Goal: Information Seeking & Learning: Learn about a topic

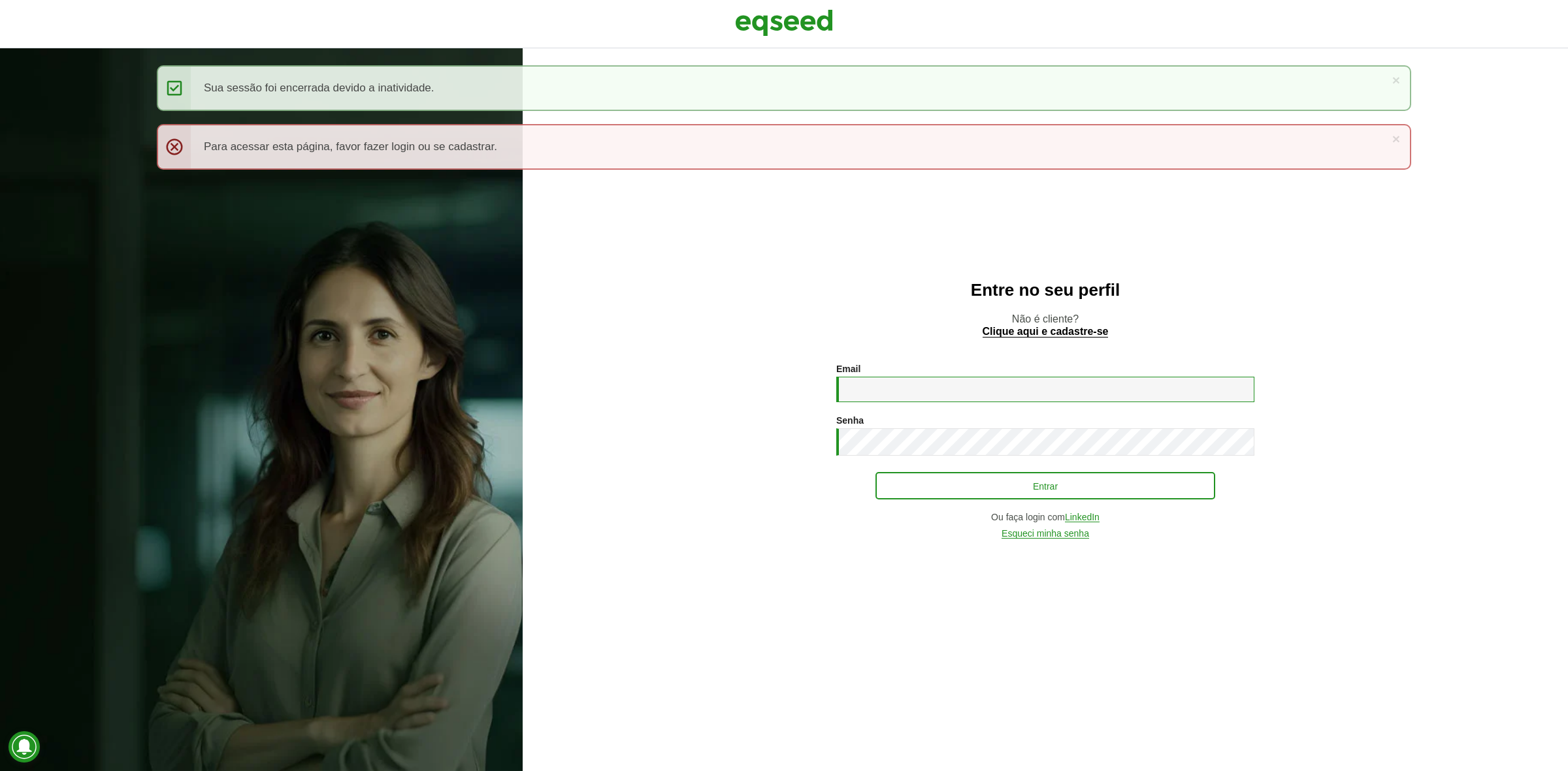
type input "**********"
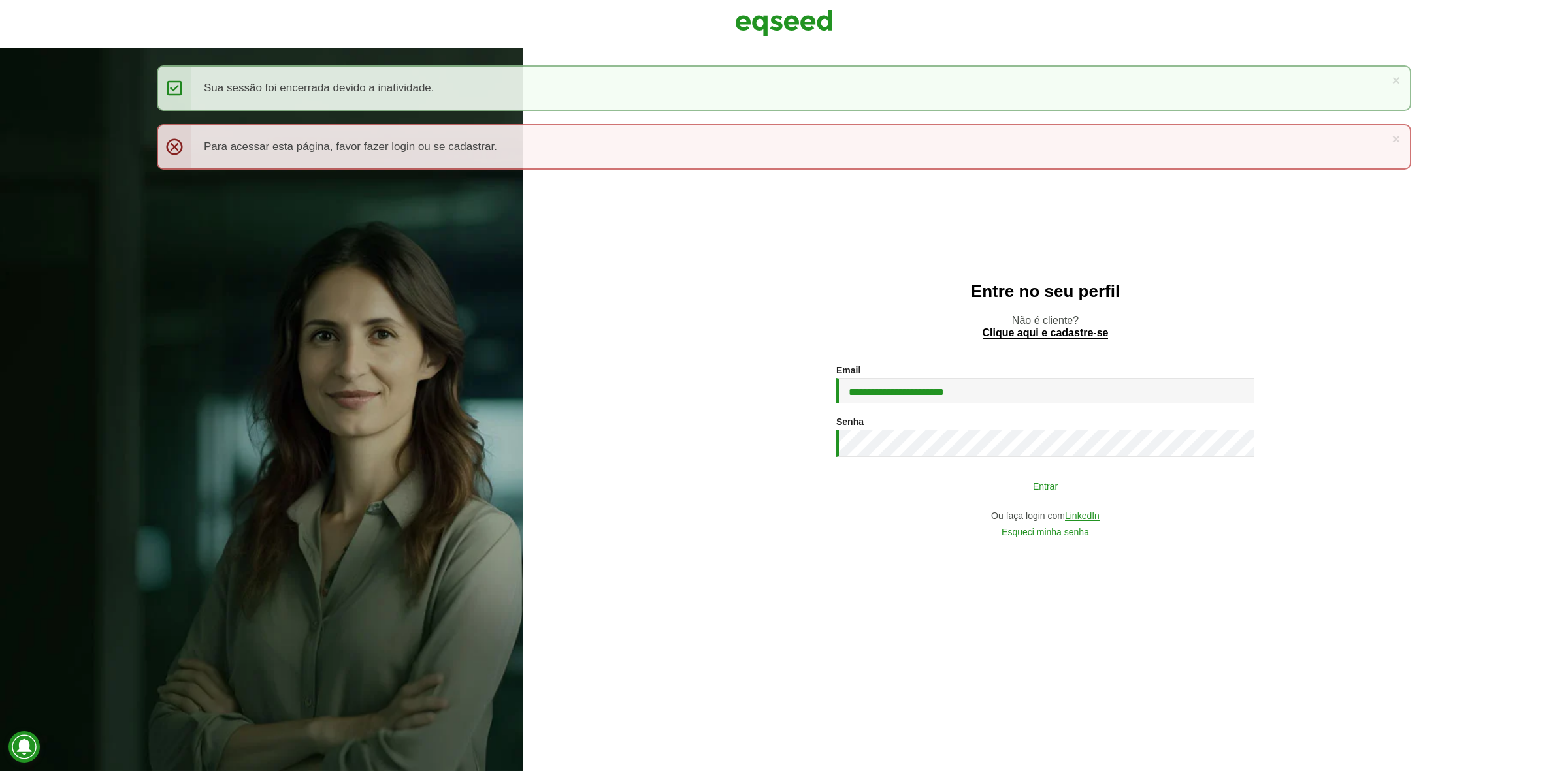
click at [987, 496] on button "Entrar" at bounding box center [1045, 485] width 340 height 24
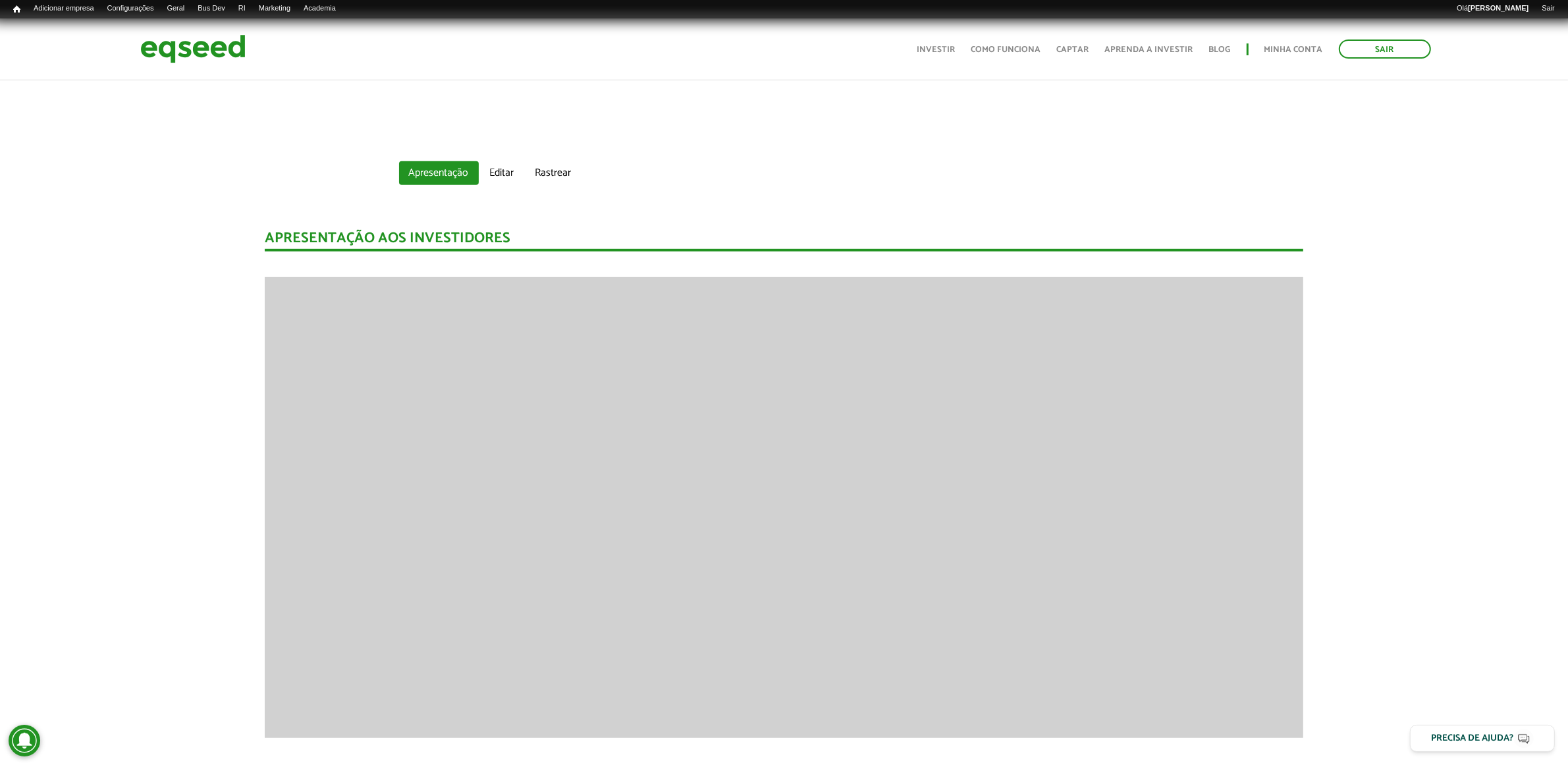
scroll to position [905, 0]
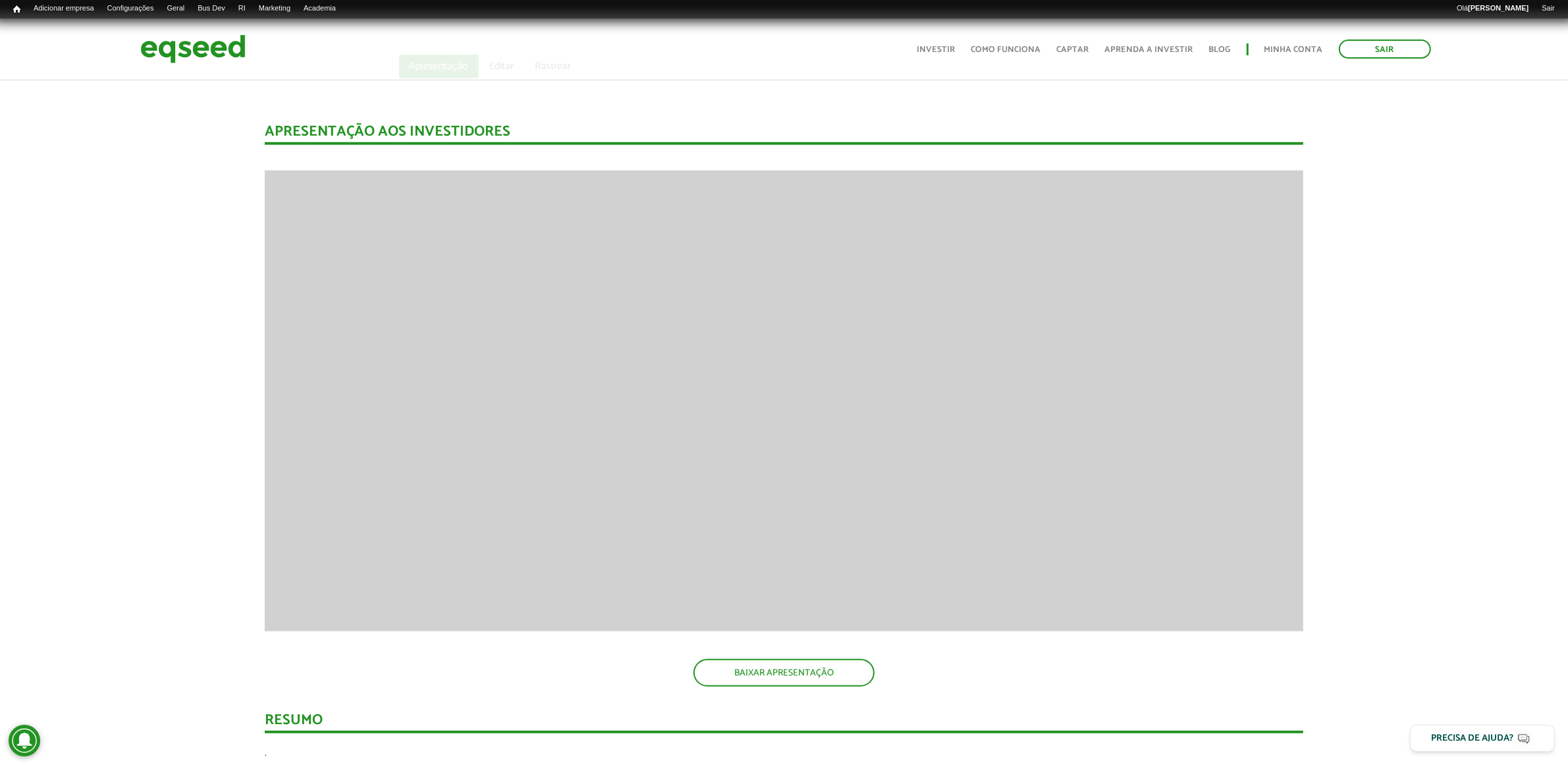
click at [1329, 233] on div "Apresentação aos investidores BAIXAR APRESENTAÇÃO Resumo . Data de fim liquidaç…" at bounding box center [783, 749] width 1587 height 1302
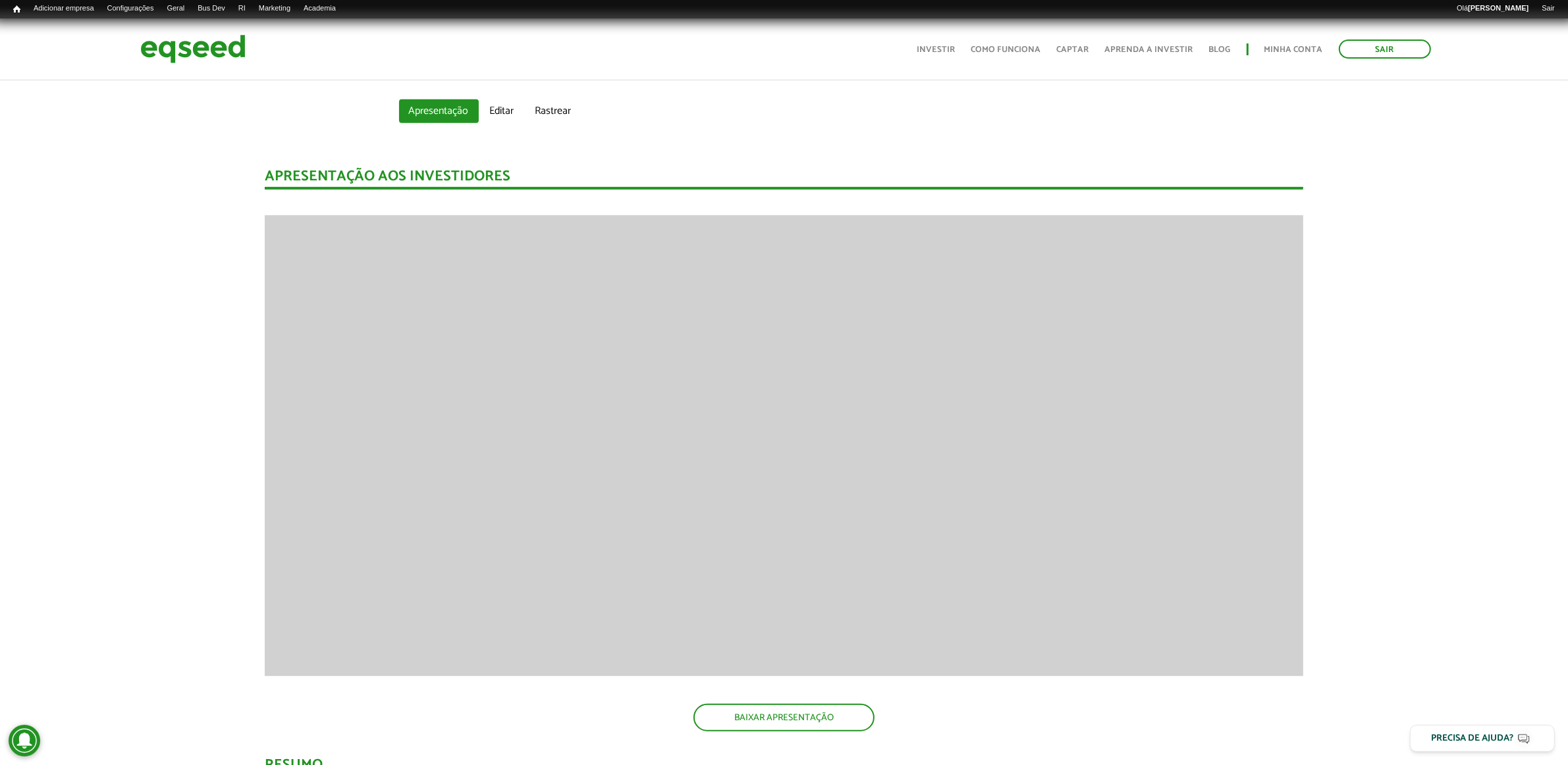
scroll to position [823, 0]
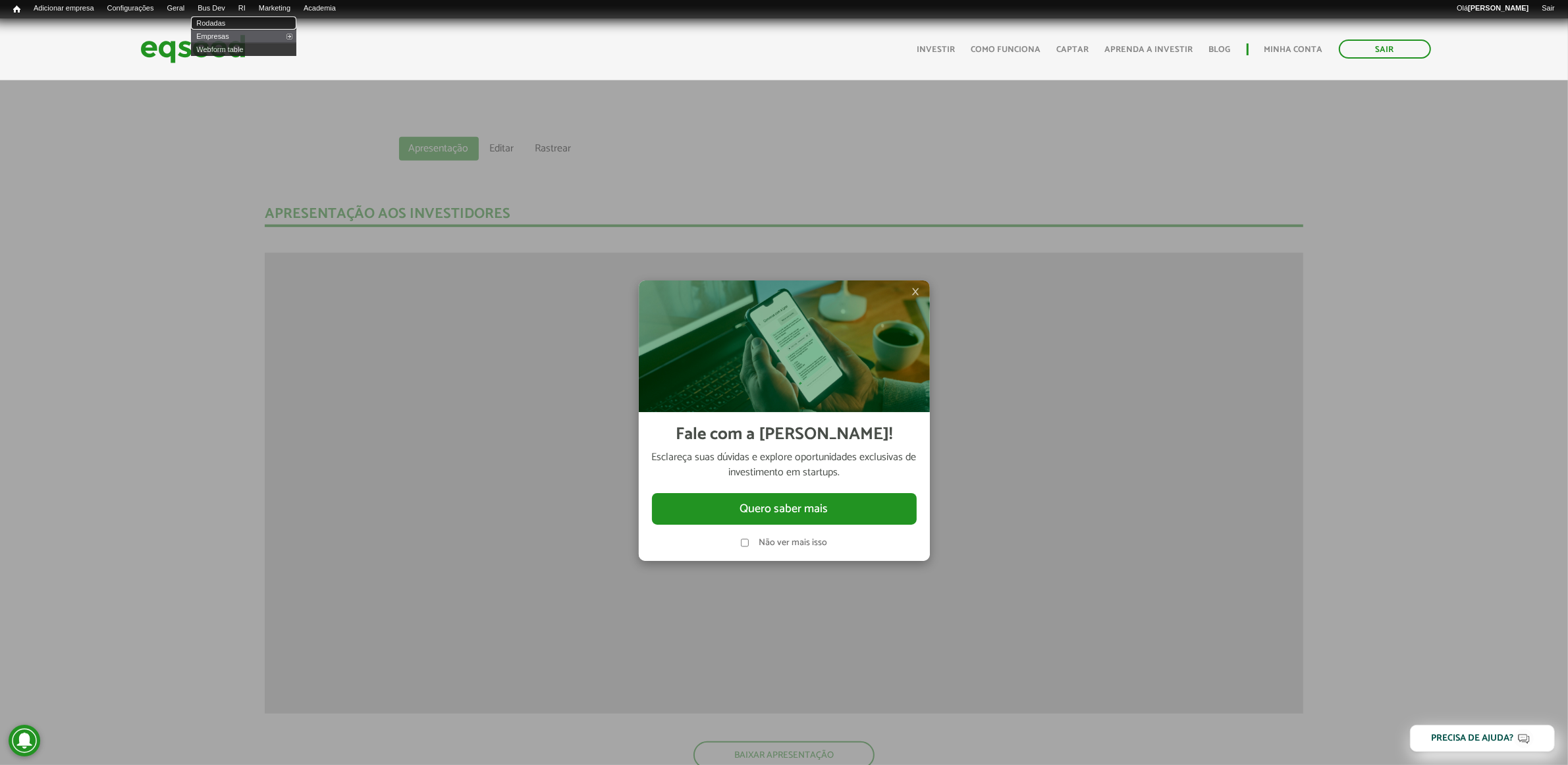
click at [224, 23] on link "Rodadas" at bounding box center [243, 23] width 106 height 13
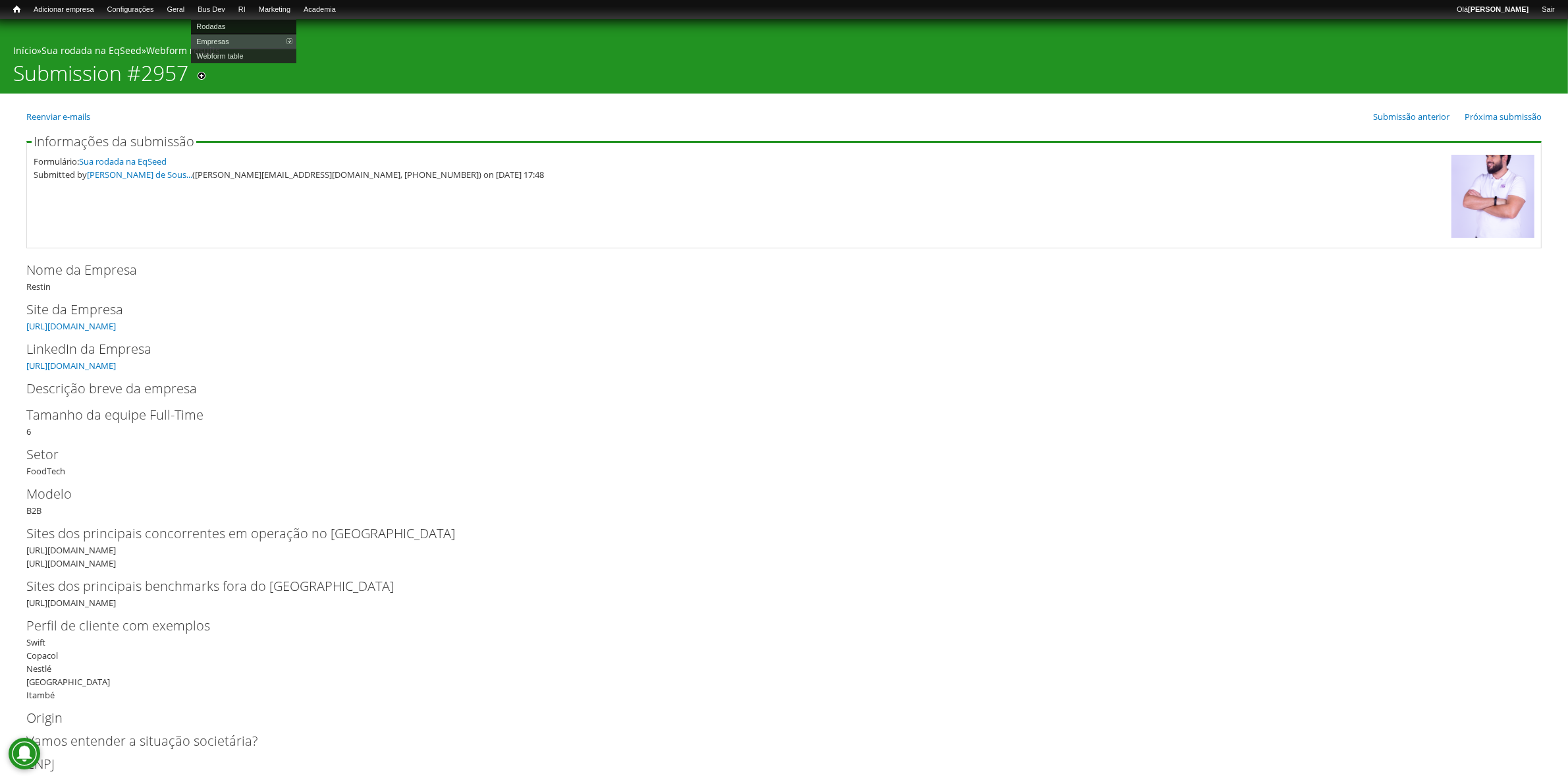
click at [228, 23] on link "Rodadas" at bounding box center [243, 26] width 106 height 15
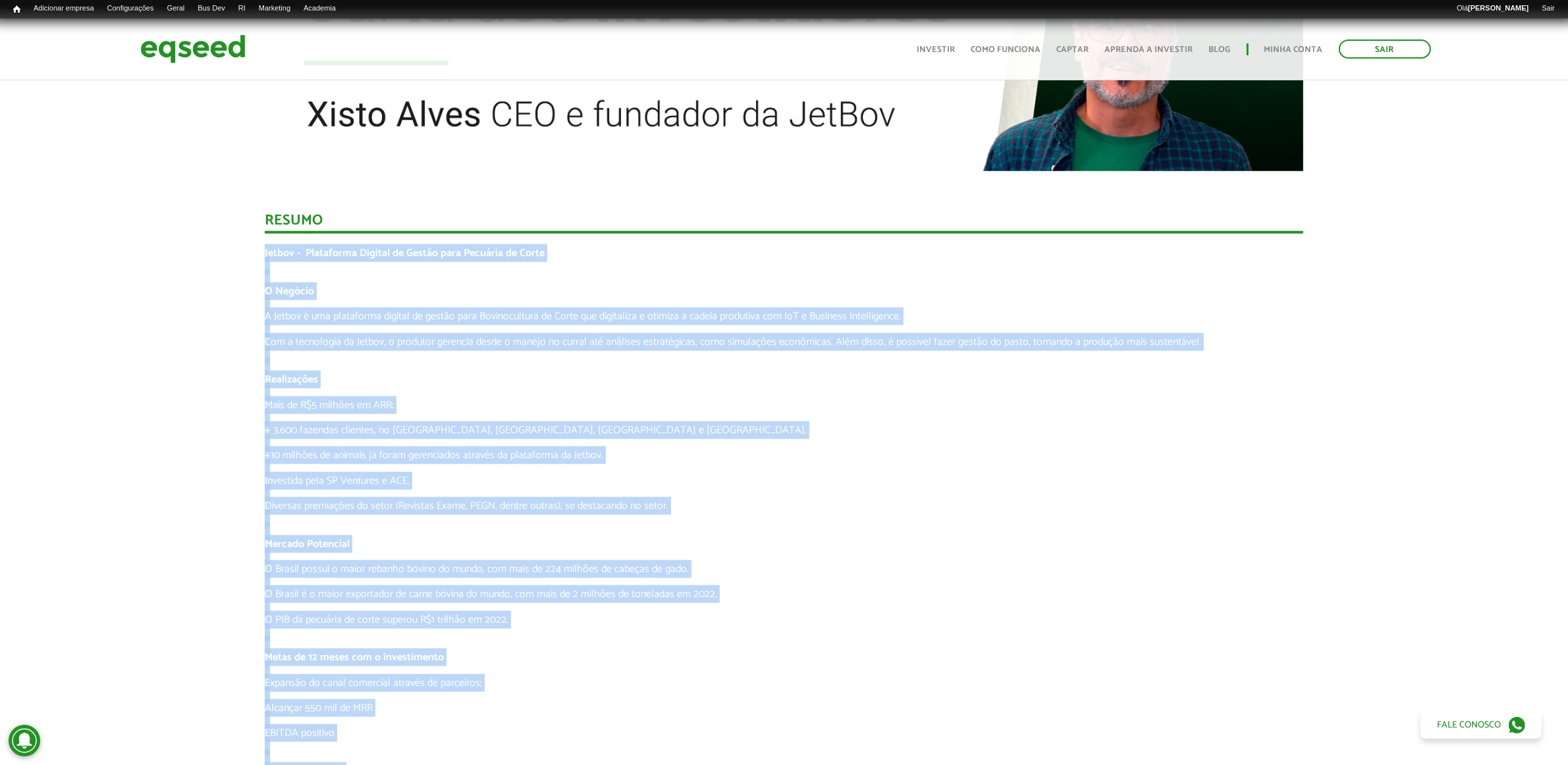
scroll to position [2047, 0]
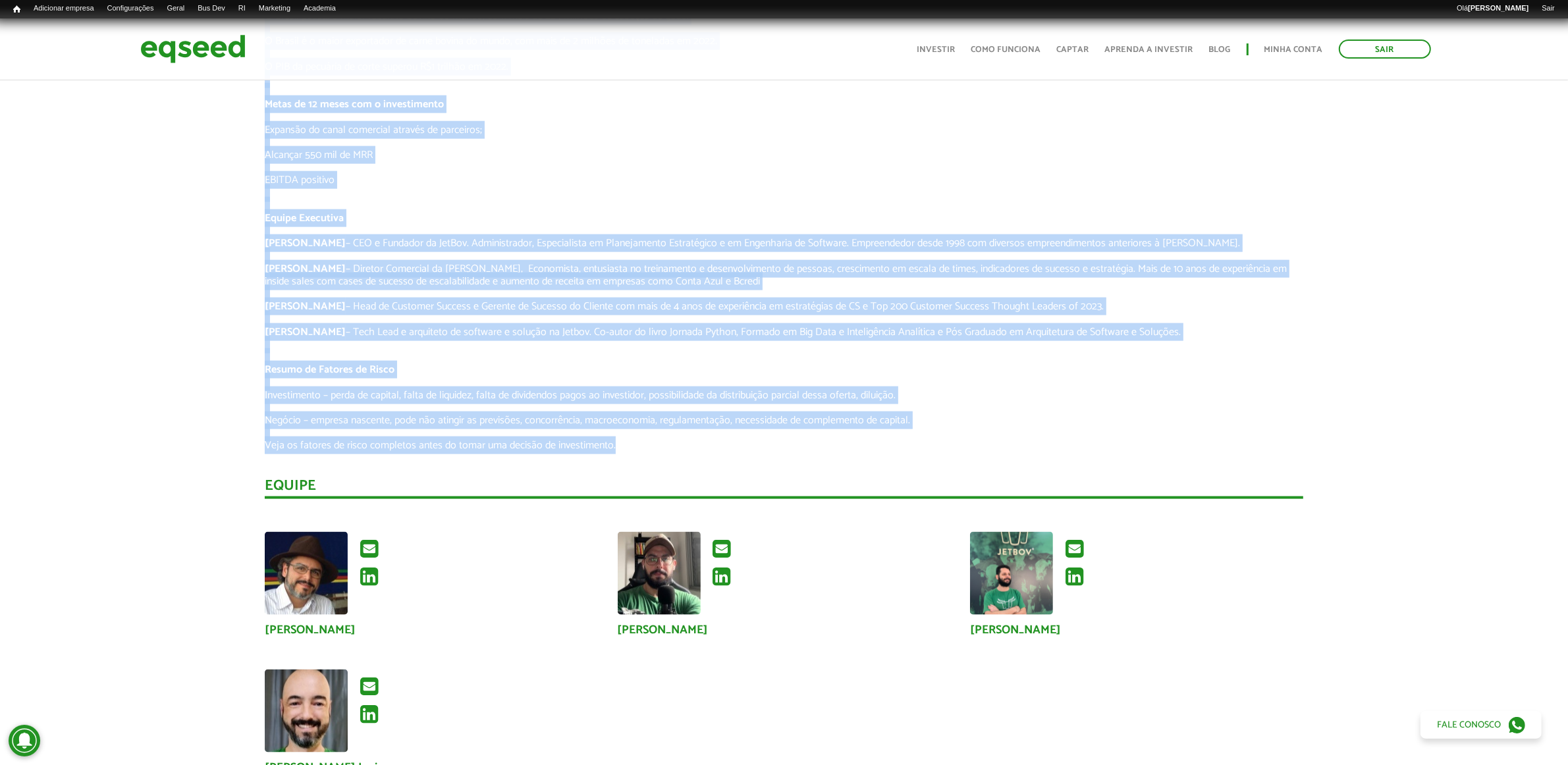
drag, startPoint x: 264, startPoint y: 337, endPoint x: 660, endPoint y: 442, distance: 409.7
click at [660, 442] on div "Jetbov - Plataforma Digital de Gestão para Pecuária de Corte O Negócio A Jetbov…" at bounding box center [783, 72] width 1038 height 758
copy div "Jetbov - Plataforma Digital de Gestão para Pecuária de Corte O Negócio A Jetbov…"
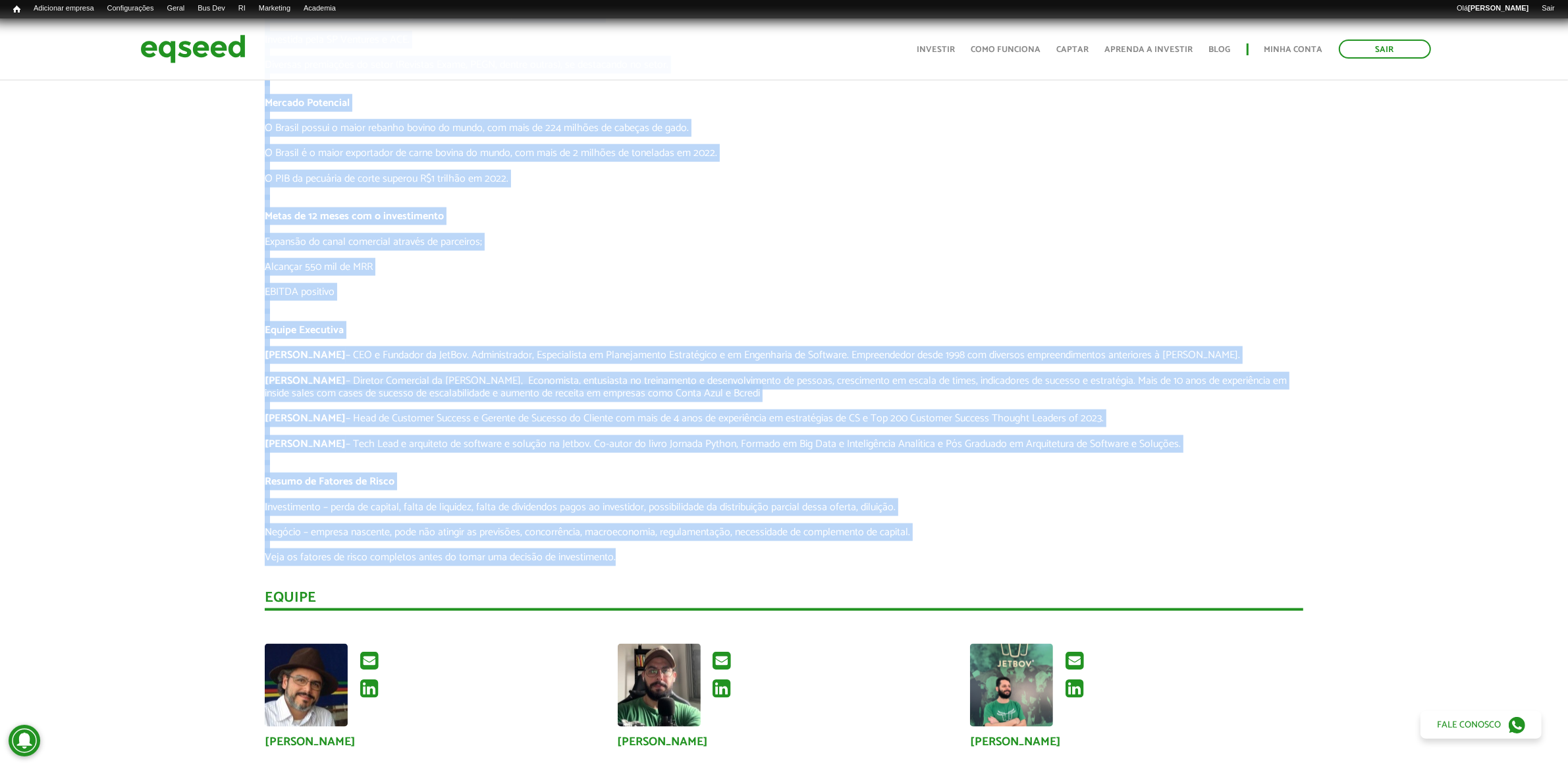
scroll to position [1965, 0]
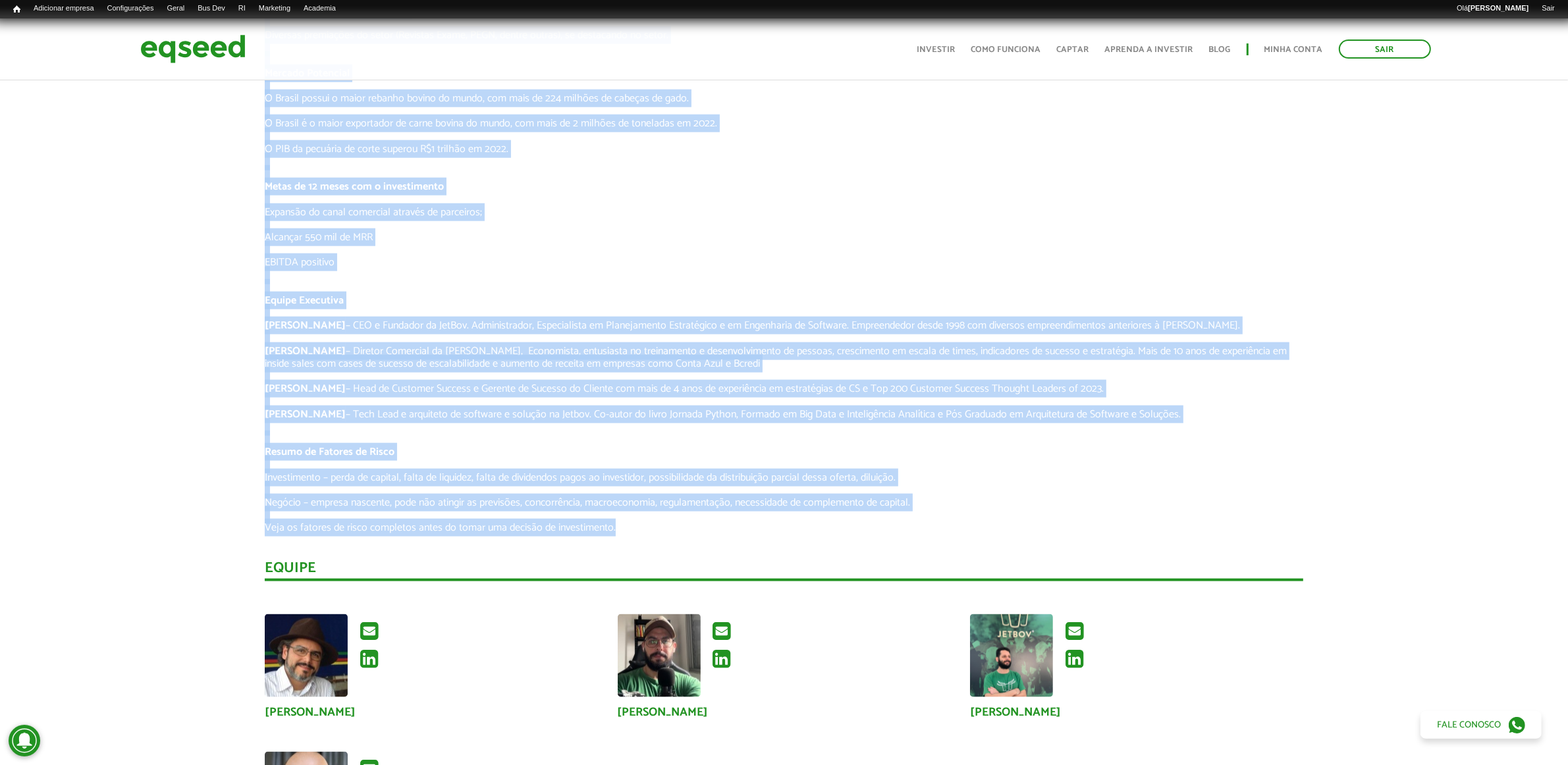
click at [106, 415] on div "Novidades Bate-papo com Cliente Bate-papo com Investidor | ACE Ventures Bate-pa…" at bounding box center [783, 71] width 1587 height 1974
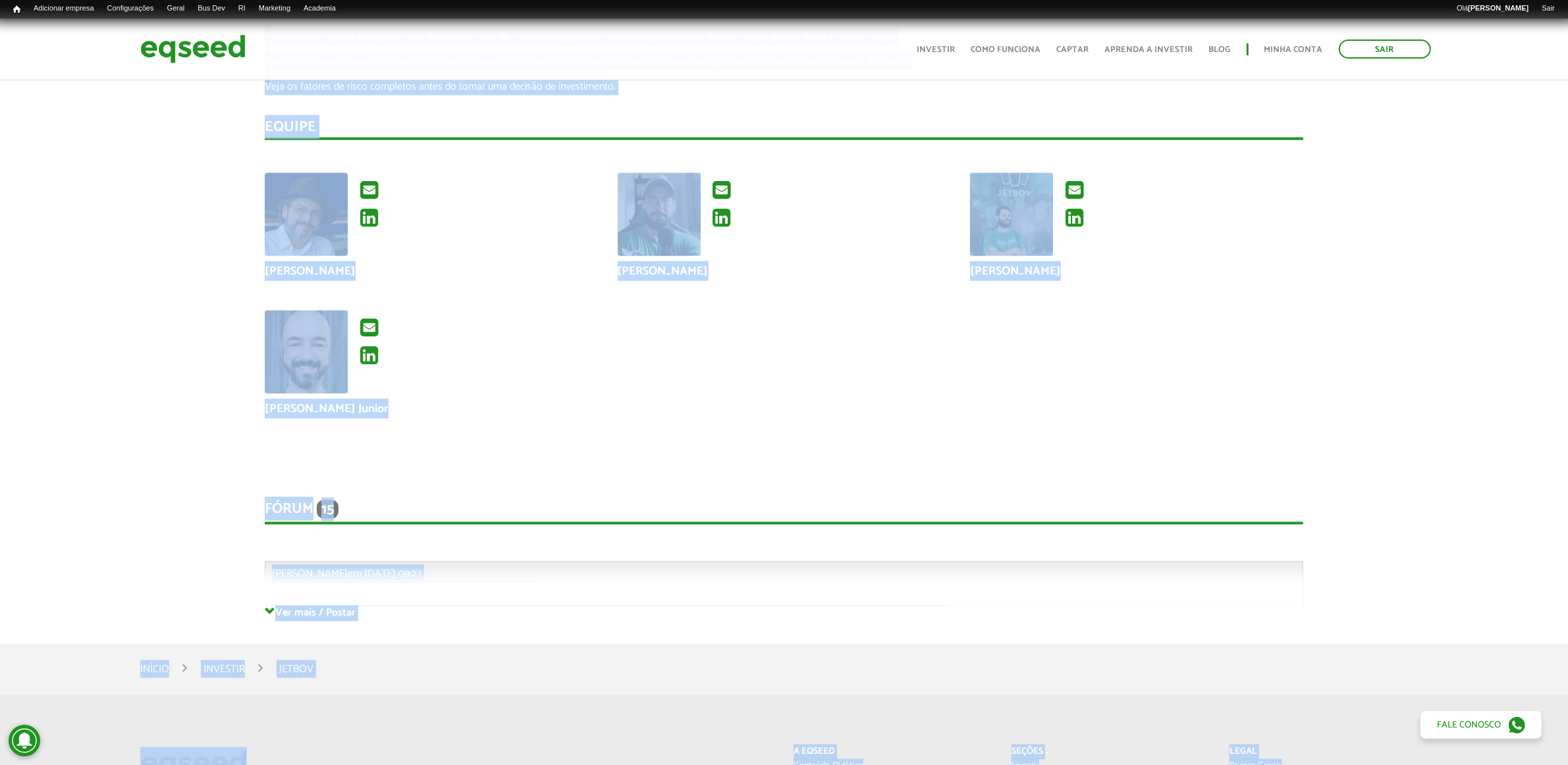
scroll to position [2395, 0]
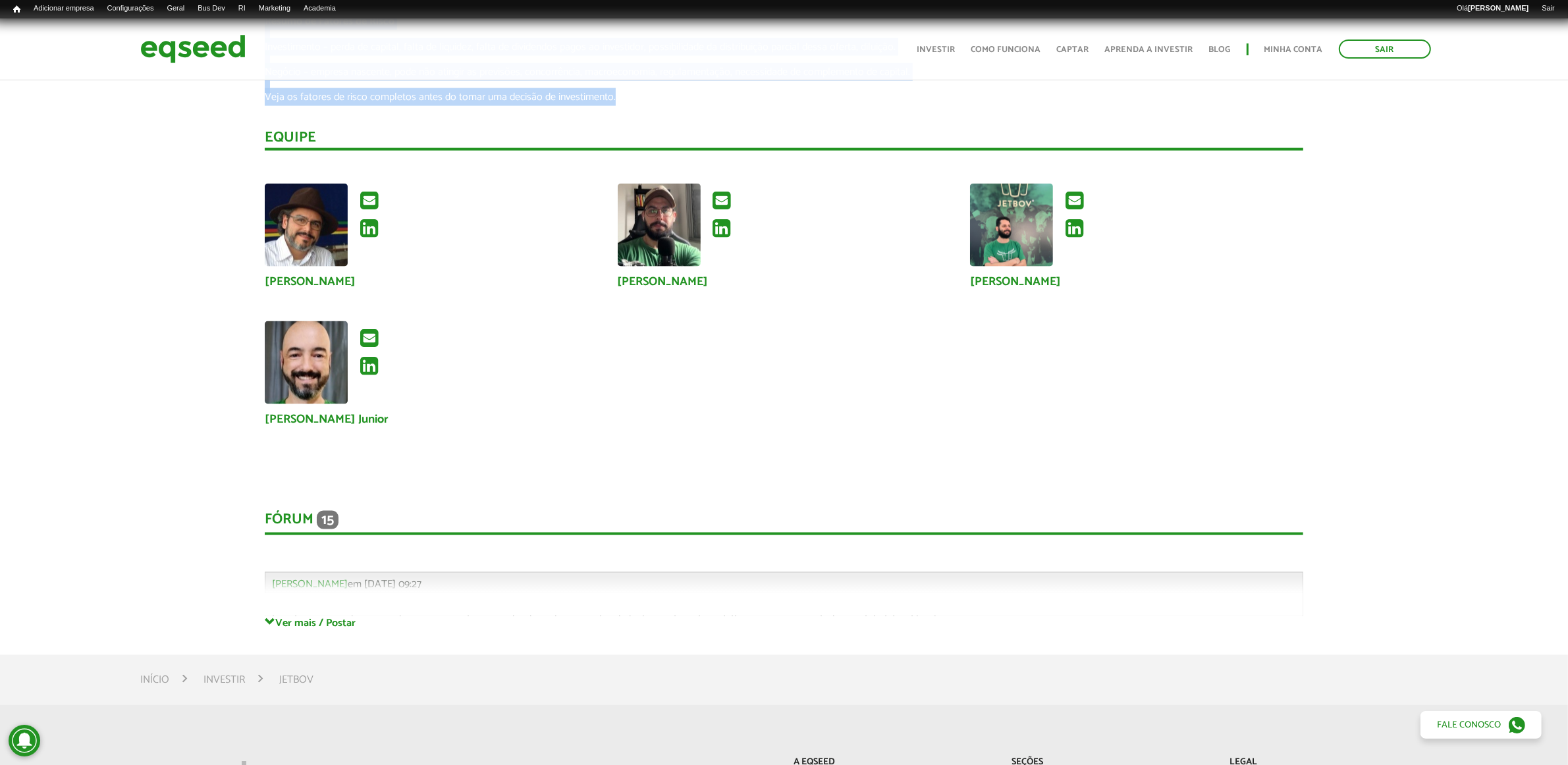
drag, startPoint x: 257, startPoint y: 109, endPoint x: 634, endPoint y: 93, distance: 377.3
copy div "Jetbov - Plataforma Digital de Gestão para Pecuária de Corte O Negócio A Jetbov…"
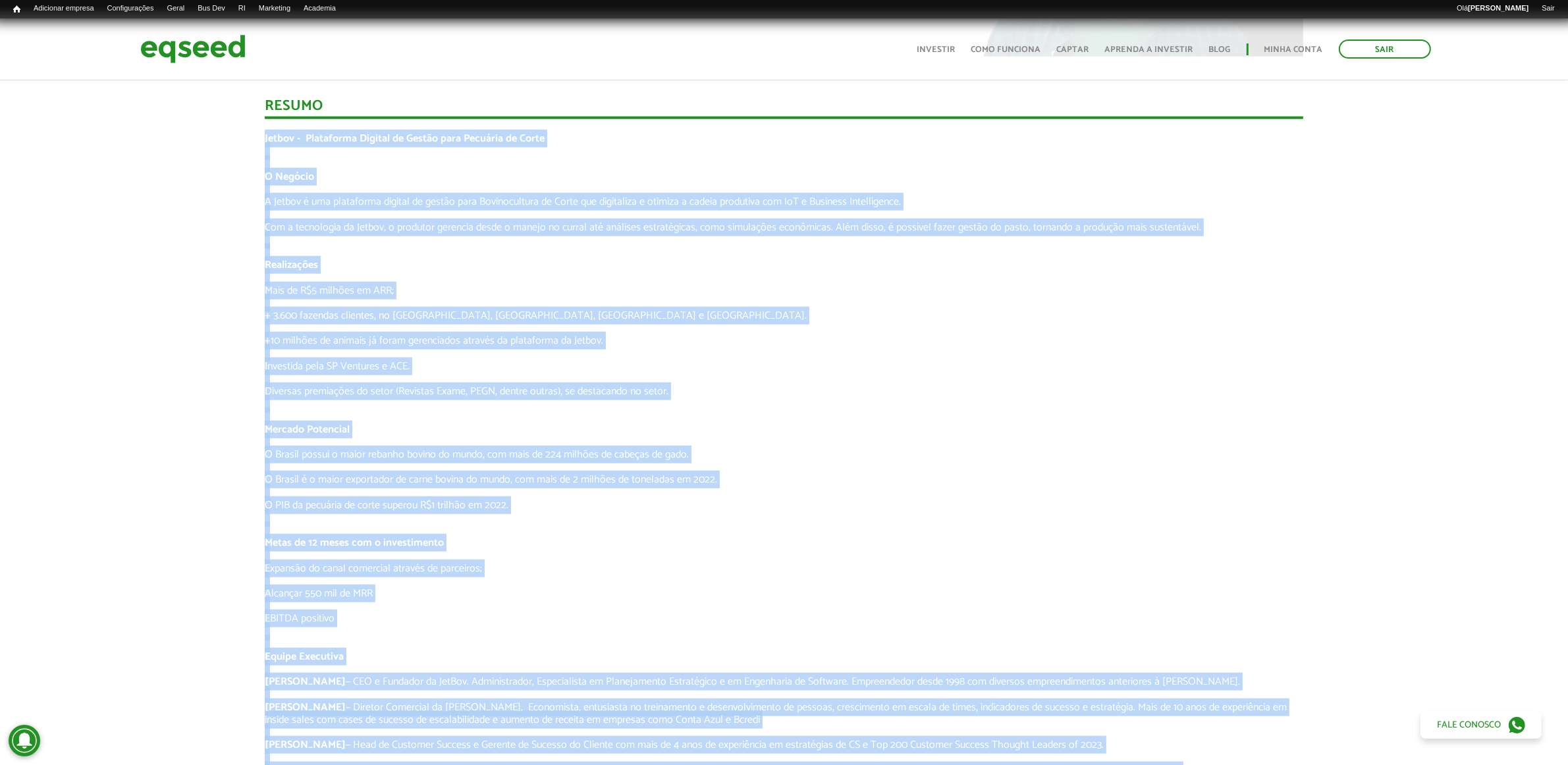
scroll to position [1490, 0]
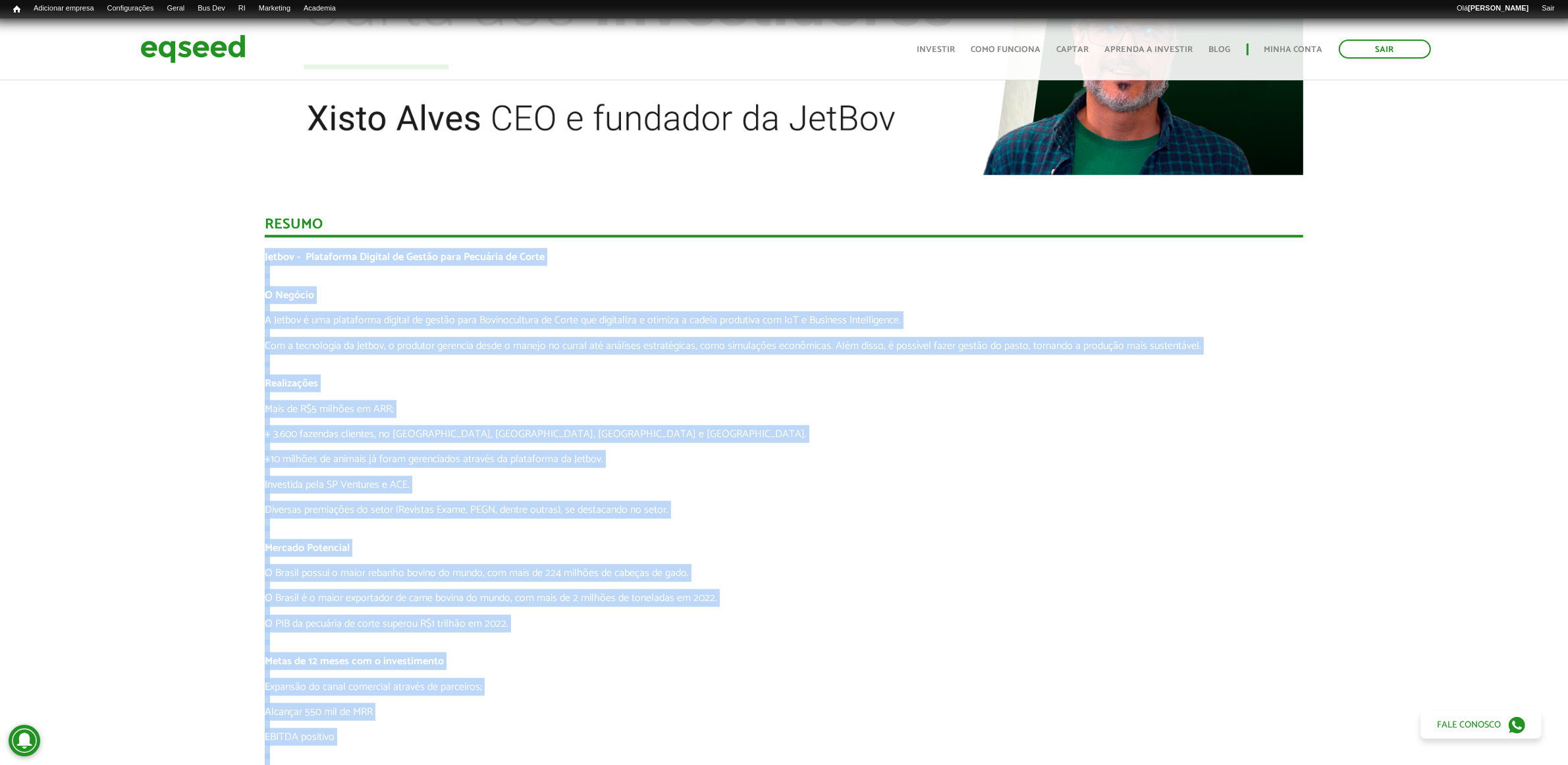
drag, startPoint x: 555, startPoint y: 449, endPoint x: 544, endPoint y: 443, distance: 12.5
click at [555, 449] on p at bounding box center [783, 447] width 1038 height 13
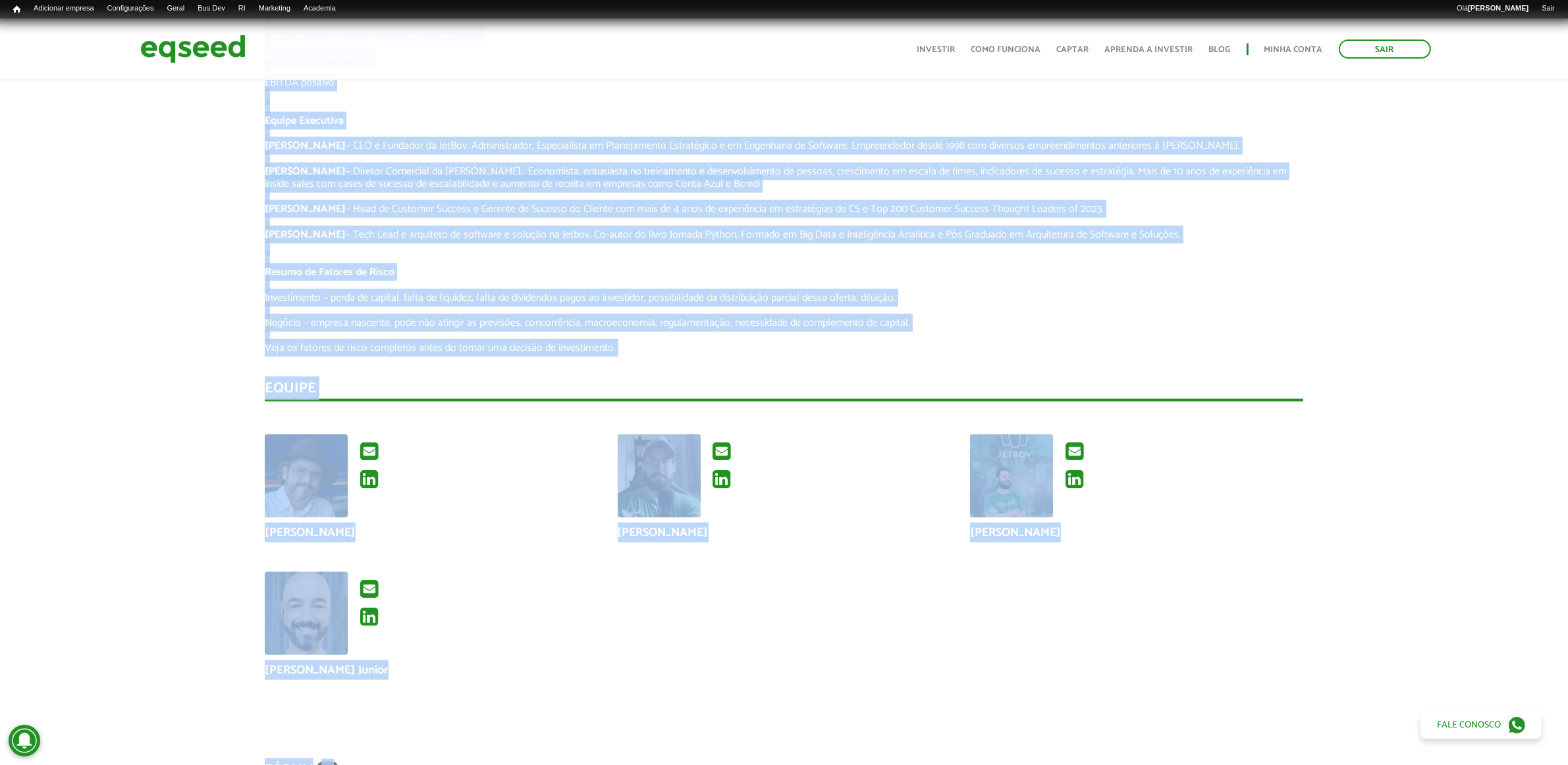
scroll to position [2270, 0]
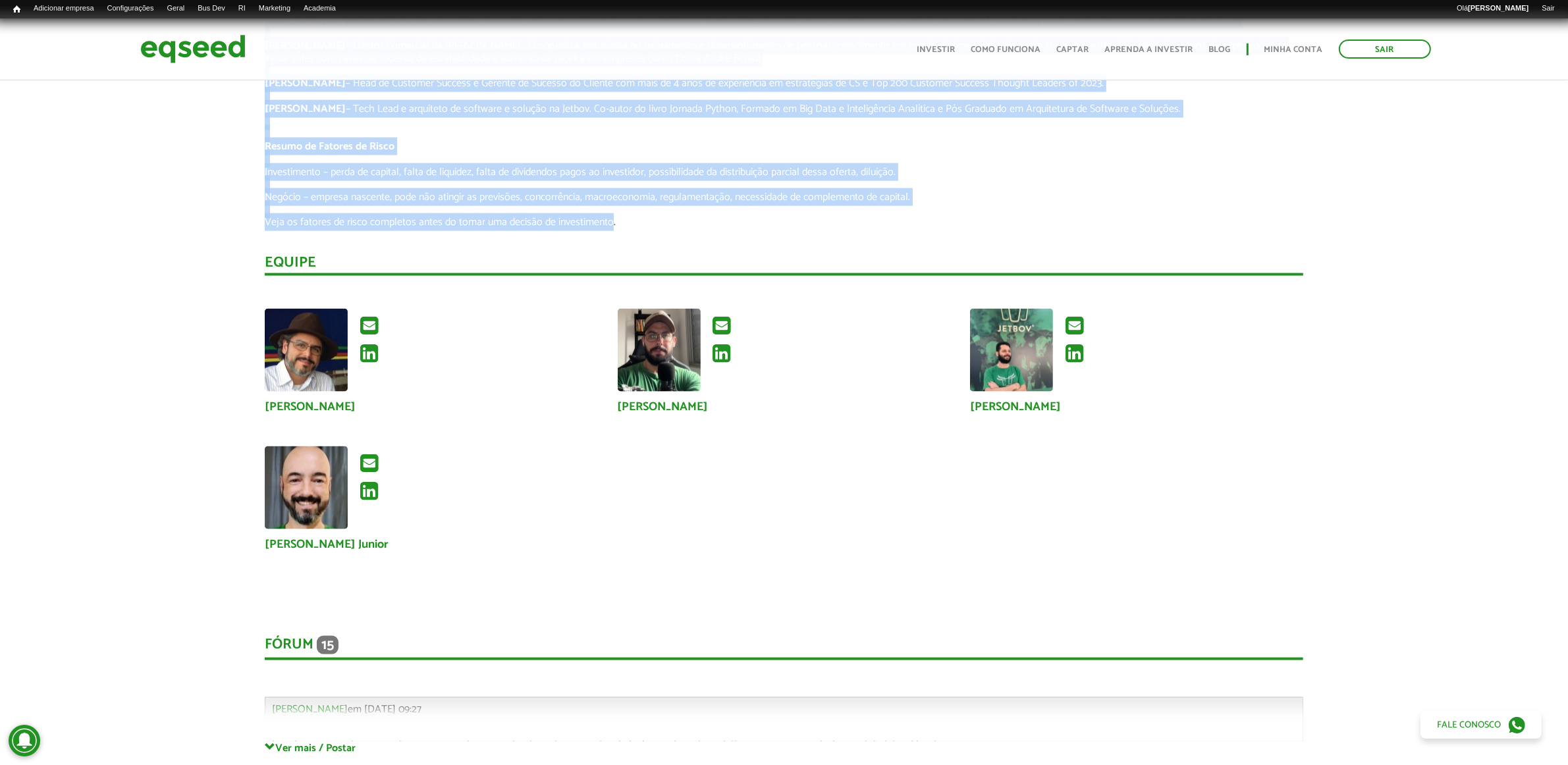
drag, startPoint x: 264, startPoint y: 257, endPoint x: 611, endPoint y: 214, distance: 349.7
copy div "Jetbov - Plataforma Digital de Gestão para Pecuária de Corte O Negócio A Jetbov…"
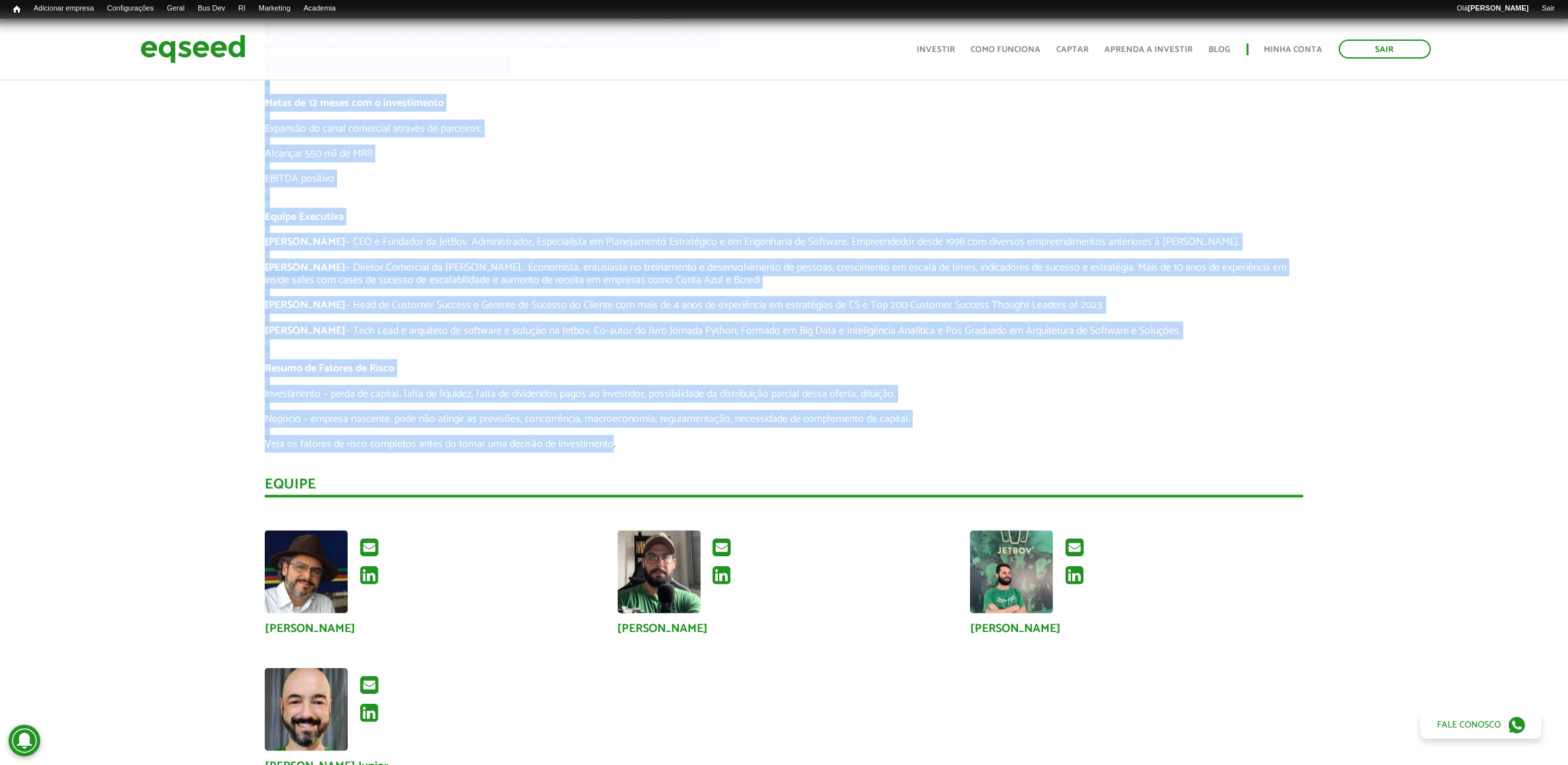
scroll to position [2187, 0]
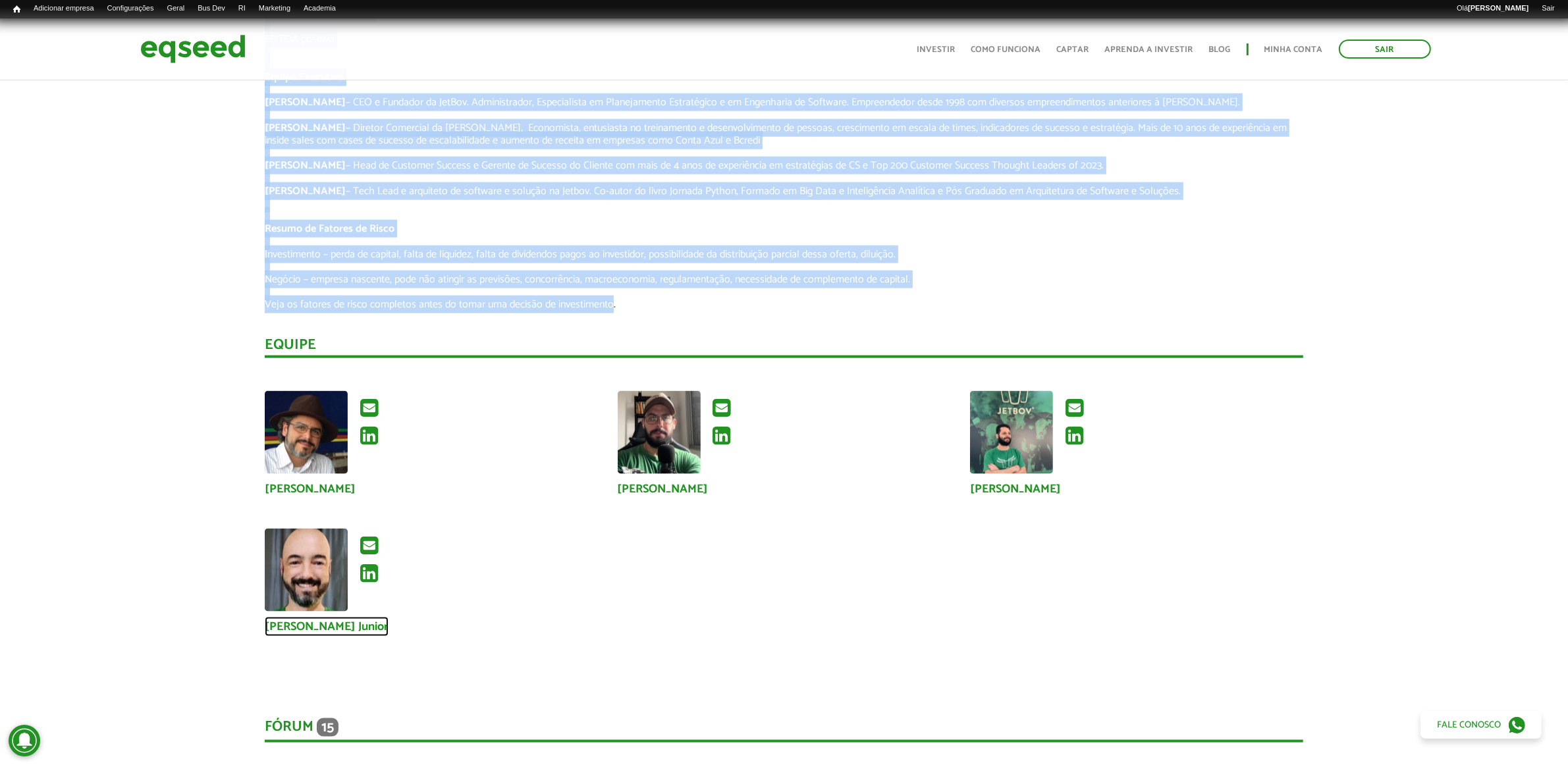
click at [353, 627] on link "[PERSON_NAME] Junior" at bounding box center [326, 626] width 124 height 12
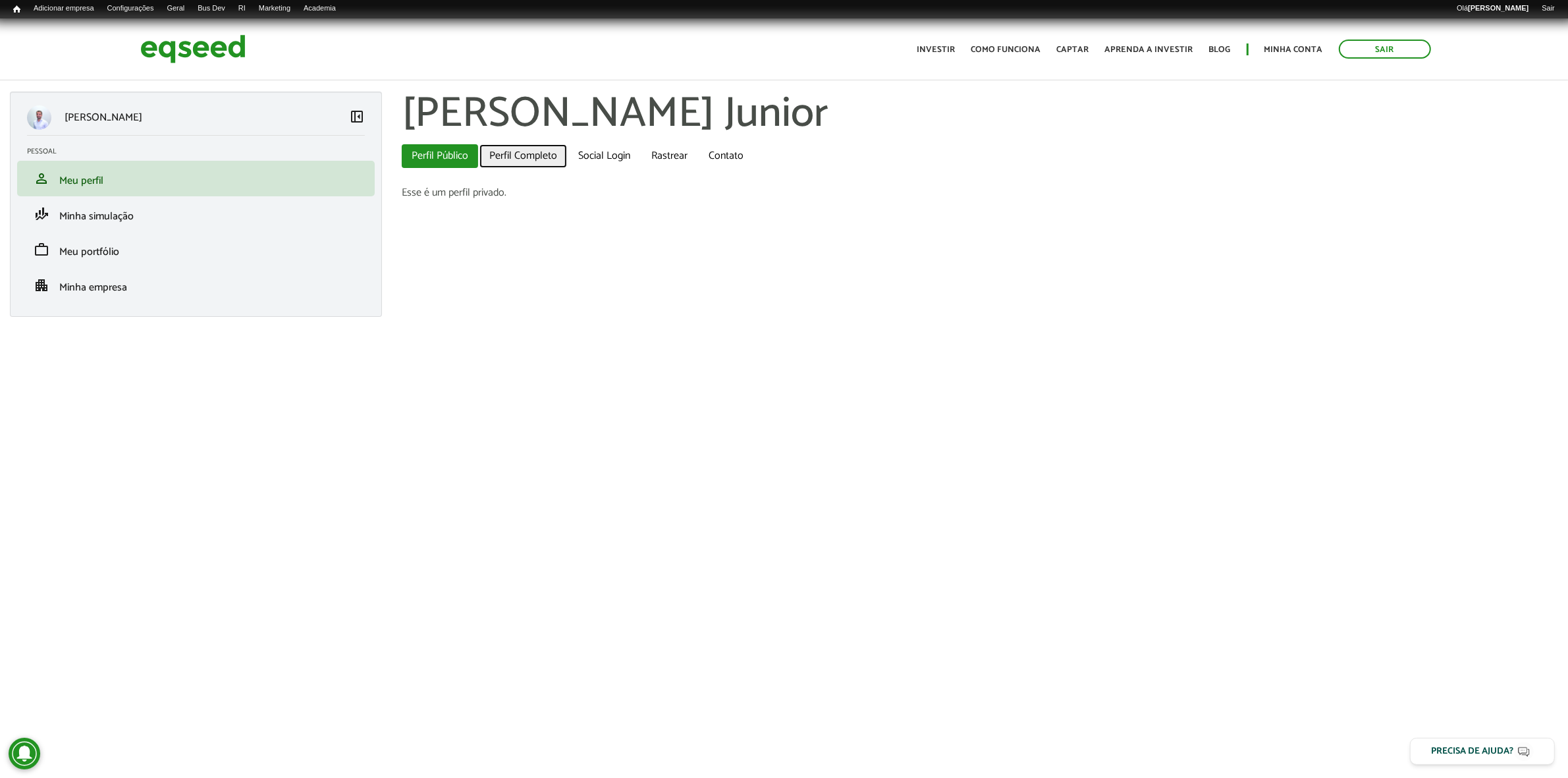
click at [504, 153] on link "Perfil Completo" at bounding box center [523, 156] width 88 height 24
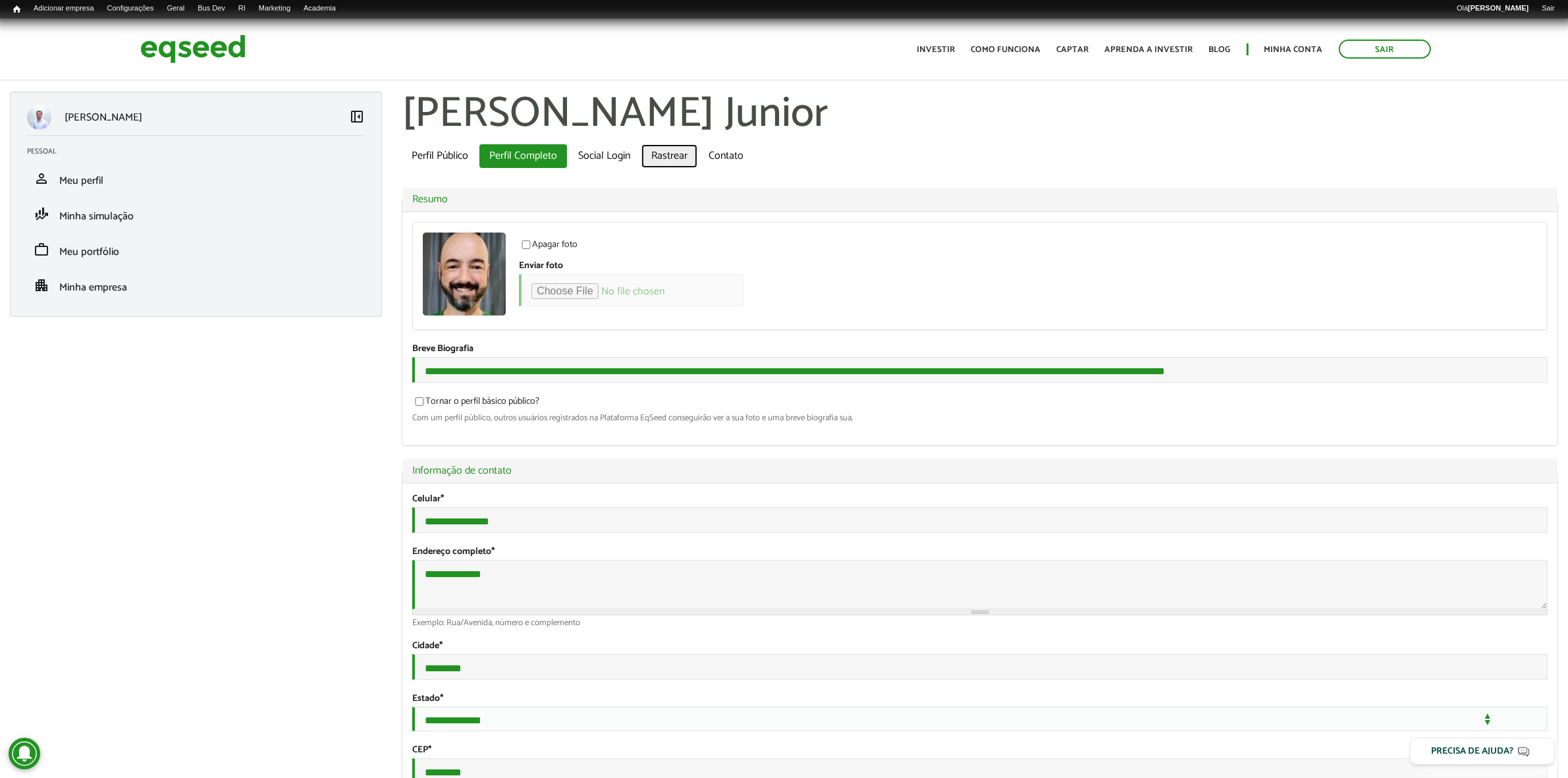
click at [662, 153] on link "Rastrear" at bounding box center [669, 156] width 56 height 24
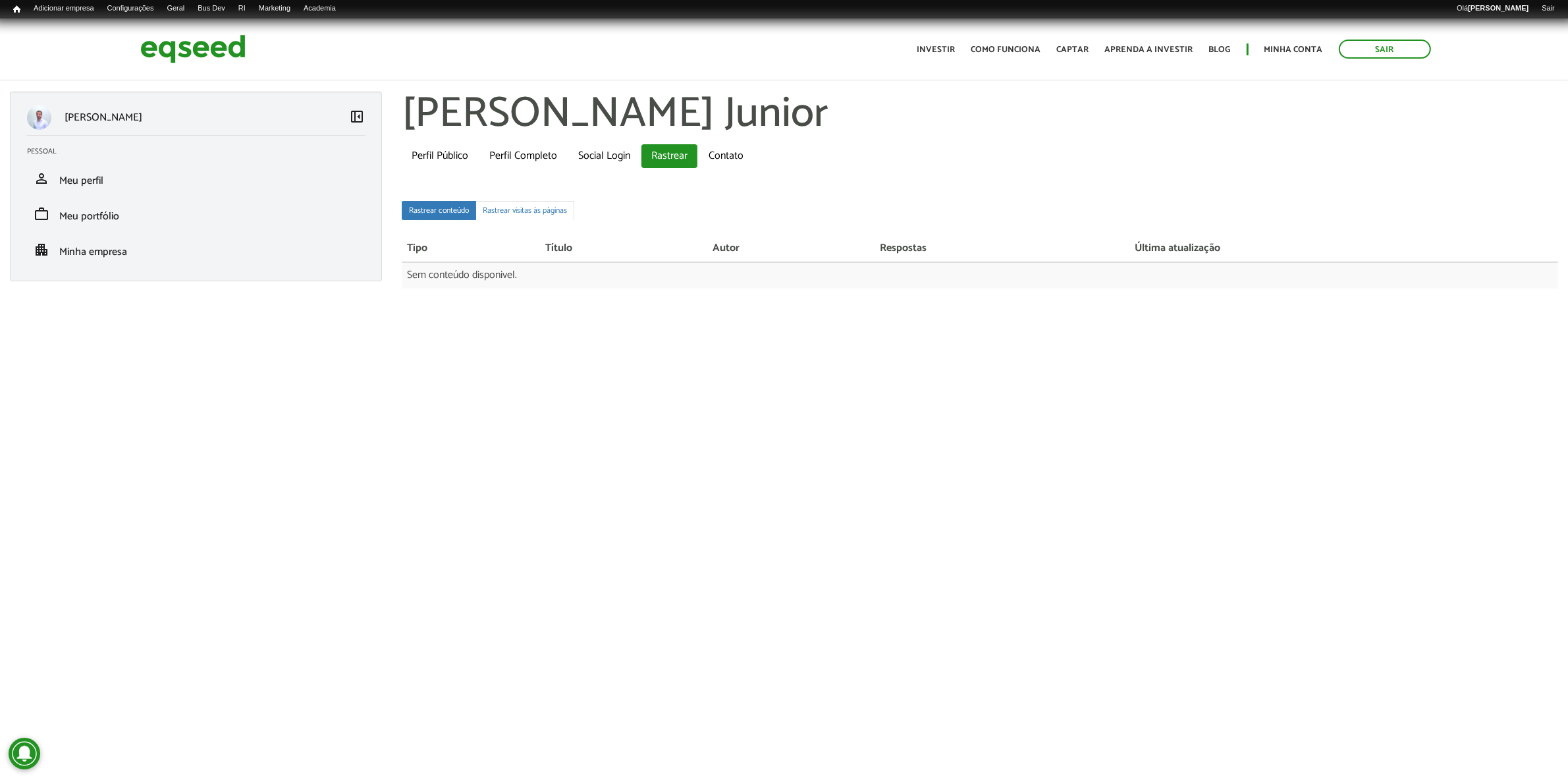
drag, startPoint x: 406, startPoint y: 106, endPoint x: 894, endPoint y: 106, distance: 488.0
click at [895, 106] on h1 "[PERSON_NAME] Junior" at bounding box center [980, 114] width 1156 height 47
copy h1 "[PERSON_NAME] Junior"
click at [264, 21] on link "Usuários" at bounding box center [284, 23] width 106 height 13
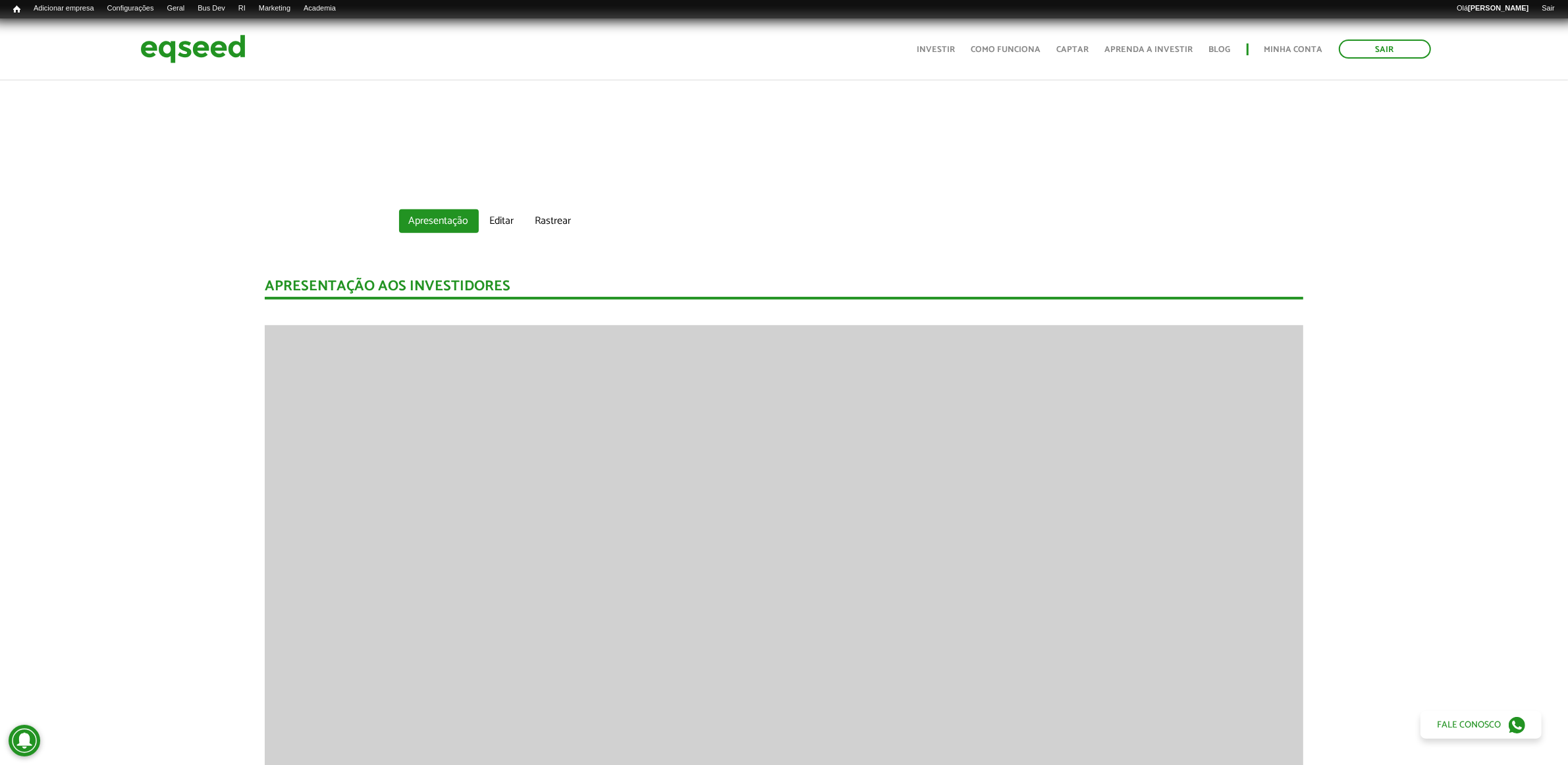
scroll to position [741, 0]
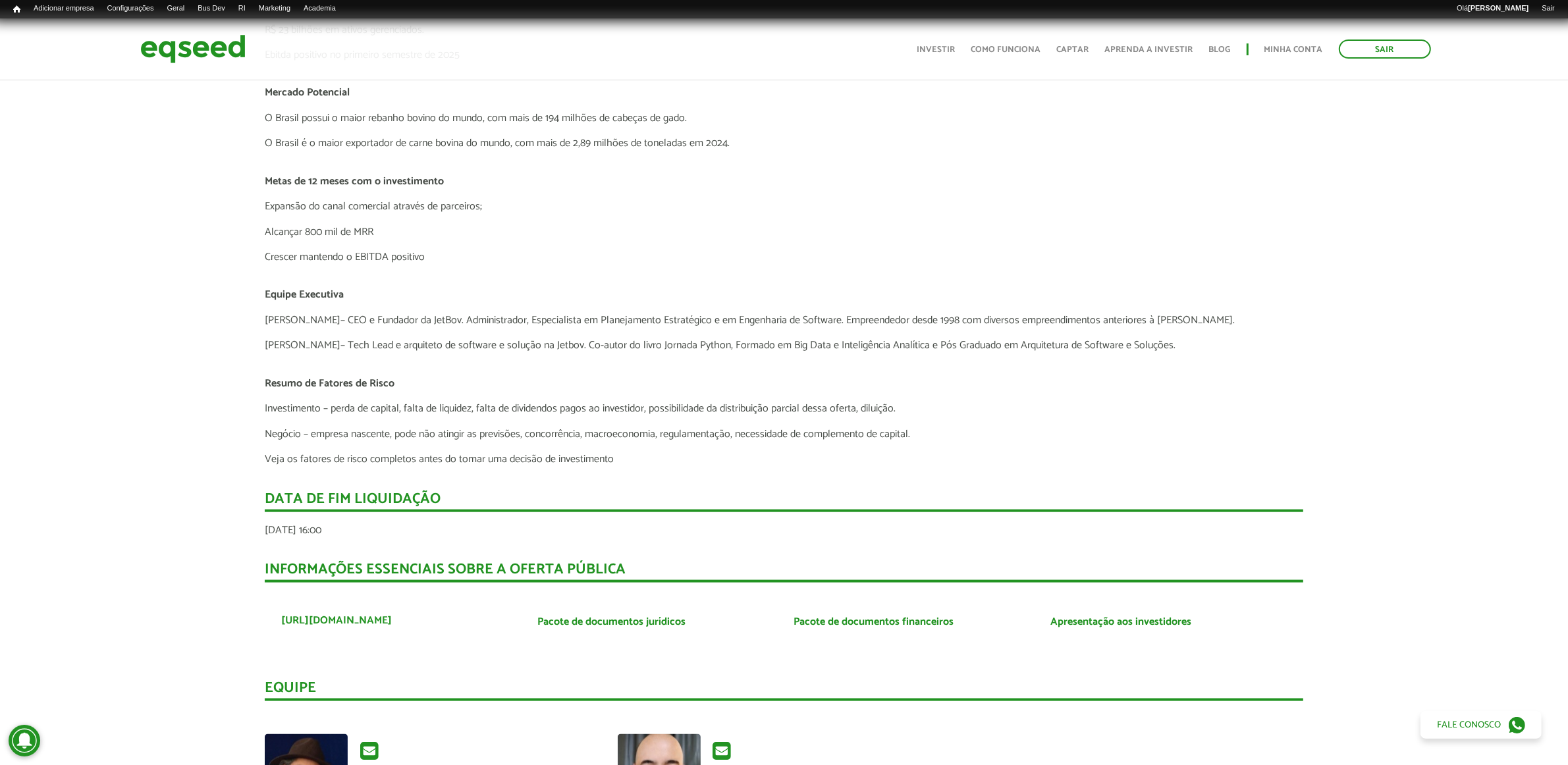
scroll to position [2058, 0]
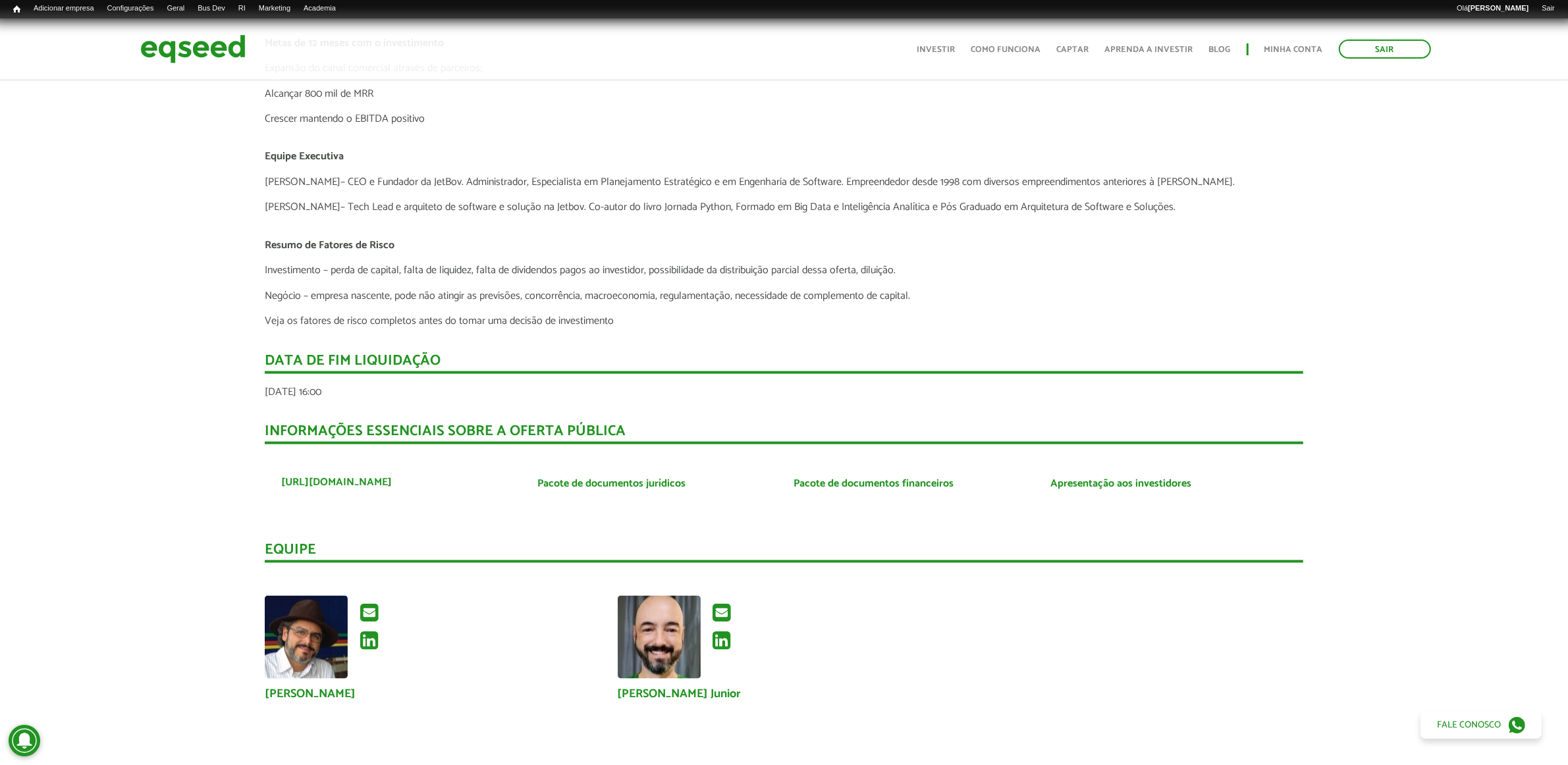
drag, startPoint x: 414, startPoint y: 394, endPoint x: 242, endPoint y: 386, distance: 172.2
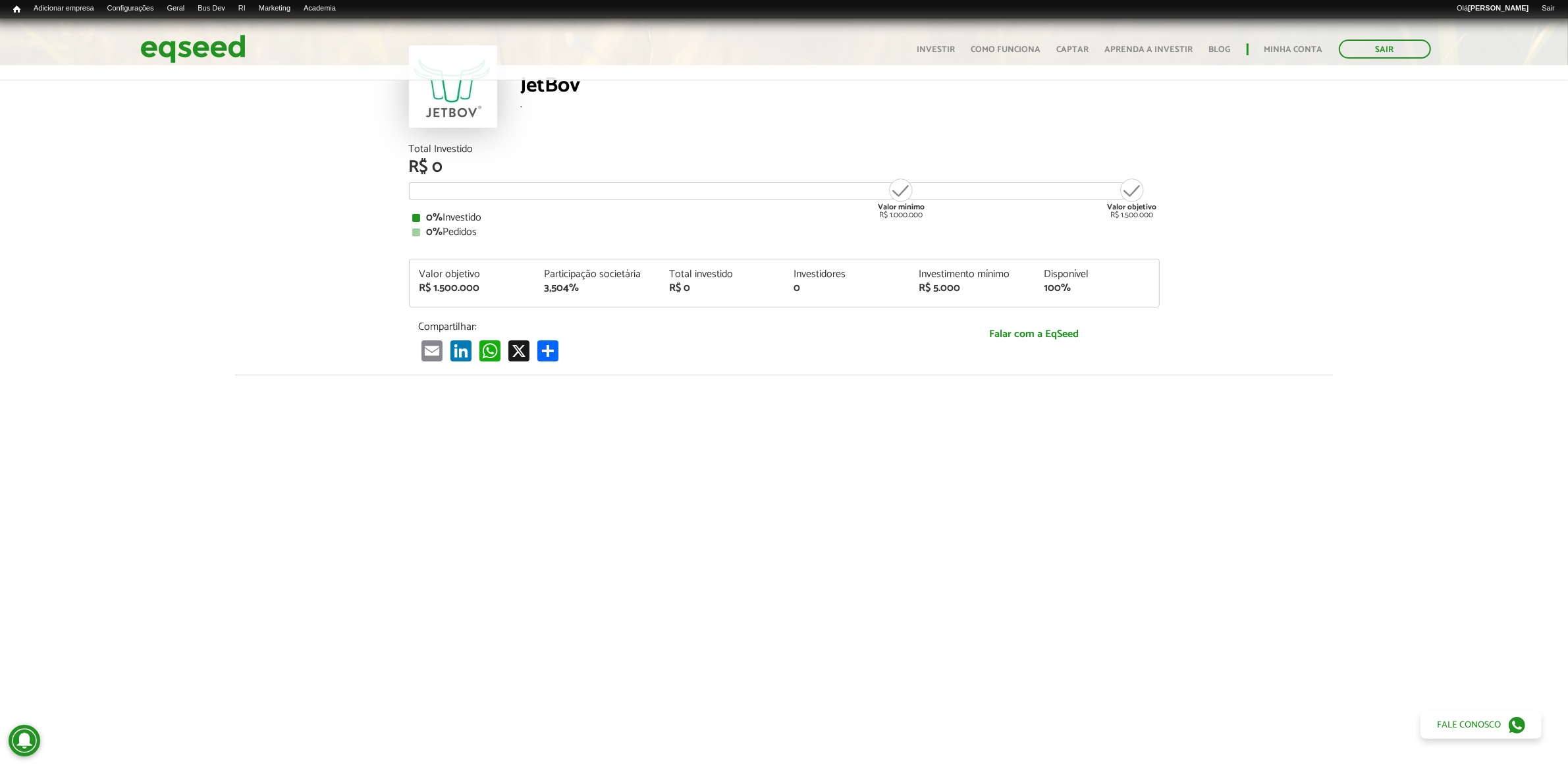
scroll to position [0, 0]
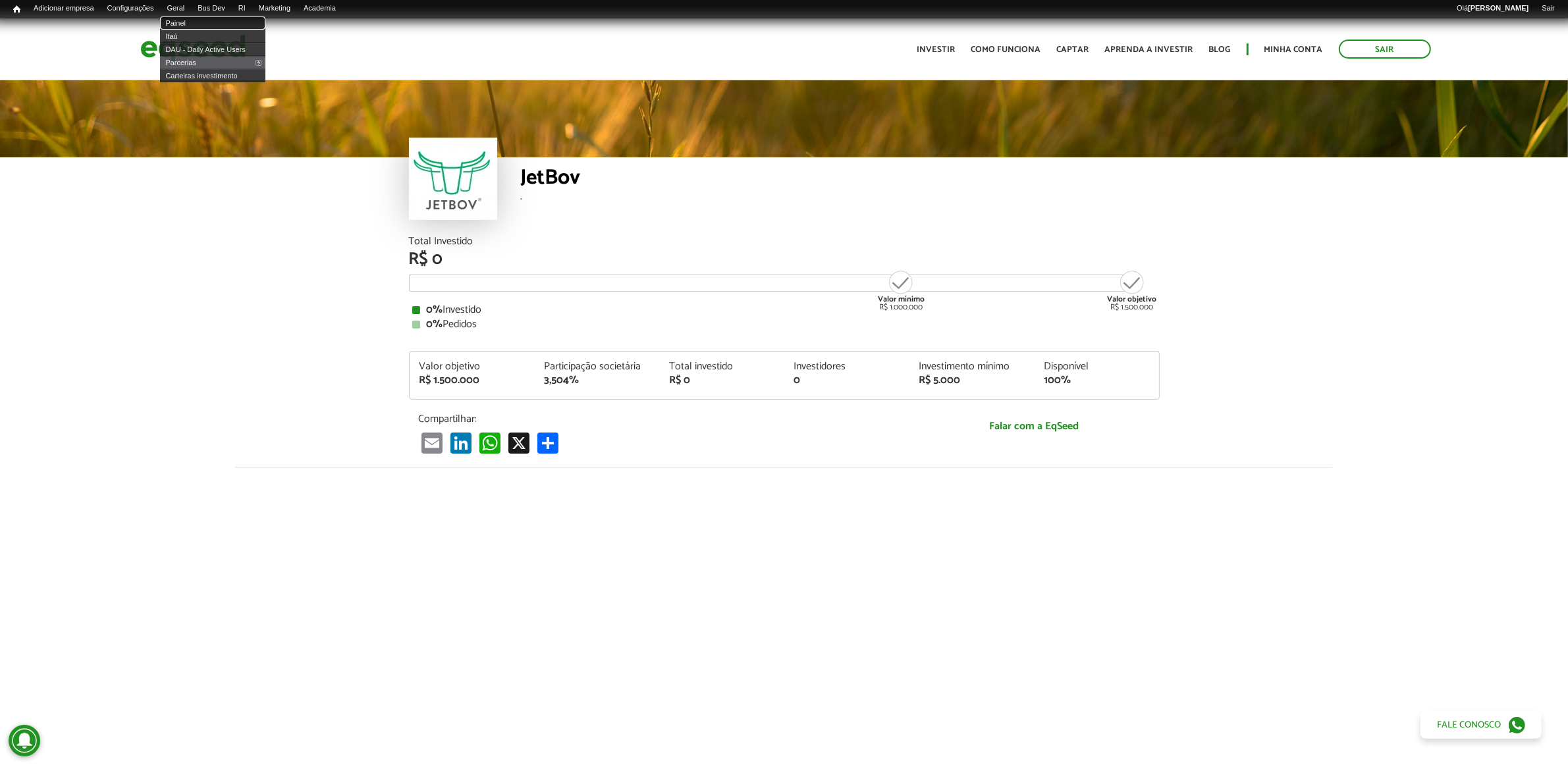
click at [191, 18] on link "Painel" at bounding box center [213, 23] width 106 height 13
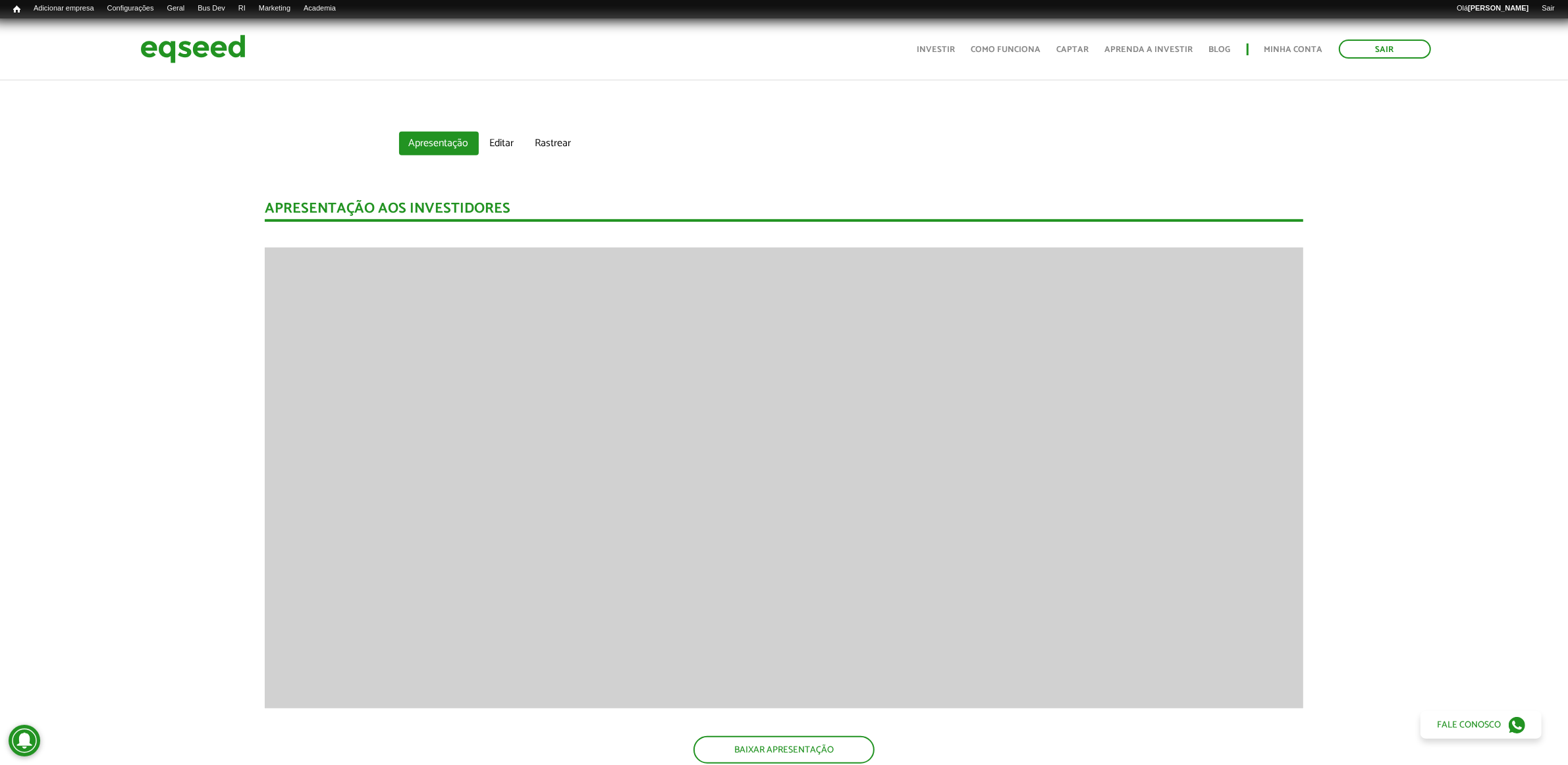
scroll to position [905, 0]
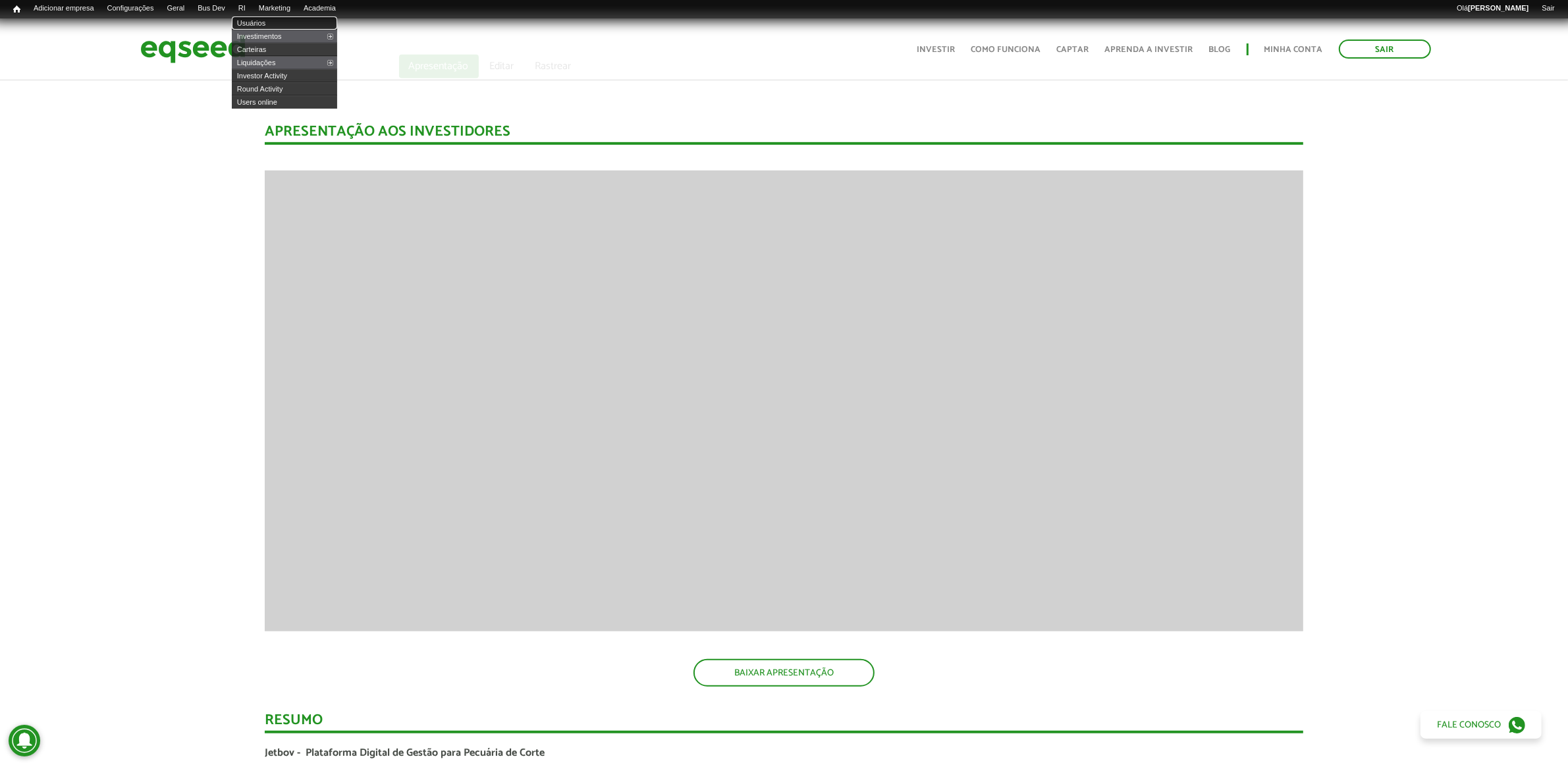
click at [264, 28] on link "Usuários" at bounding box center [284, 23] width 106 height 13
